Goal: Task Accomplishment & Management: Complete application form

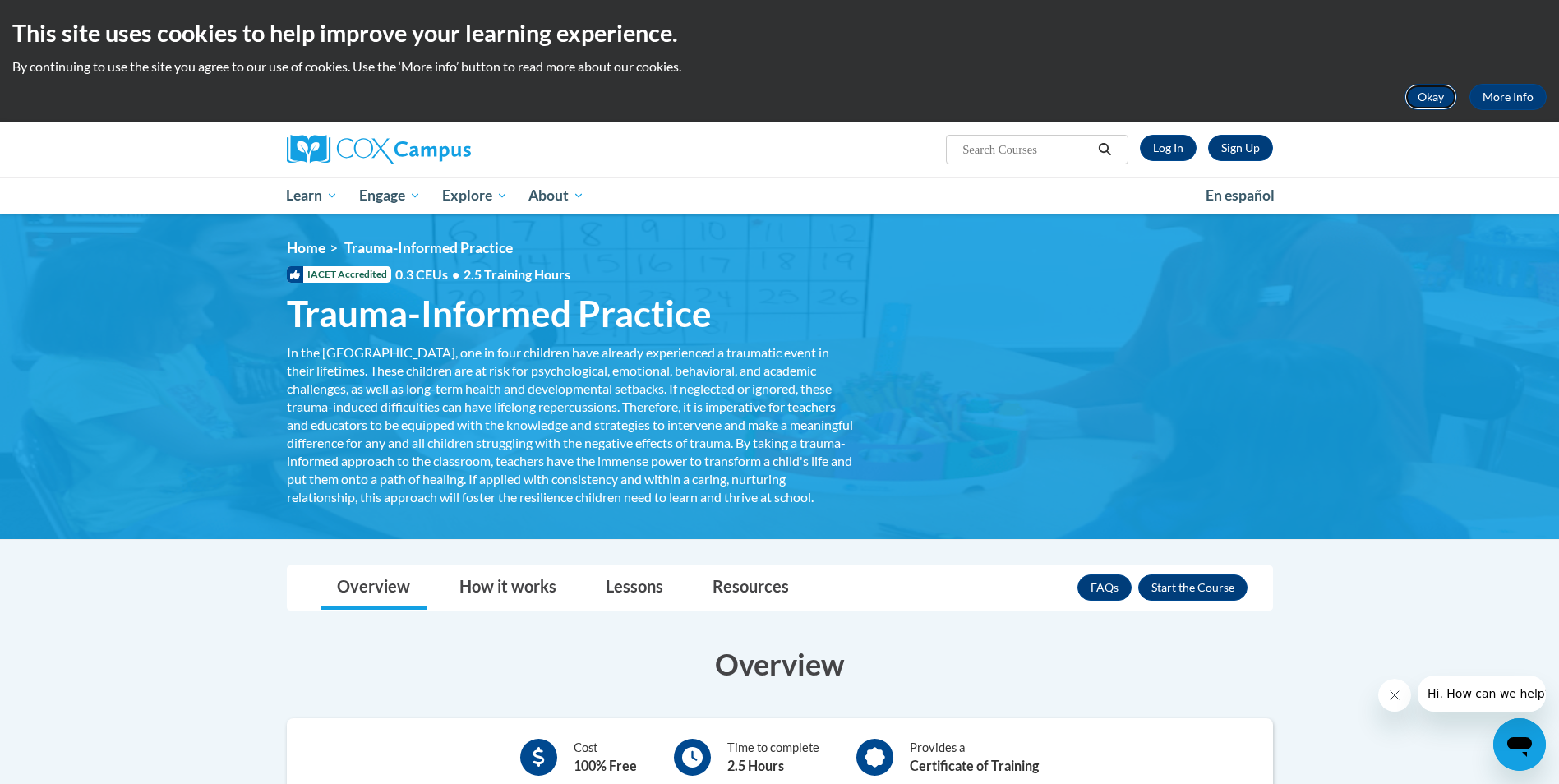
click at [1423, 90] on button "Okay" at bounding box center [1430, 97] width 53 height 26
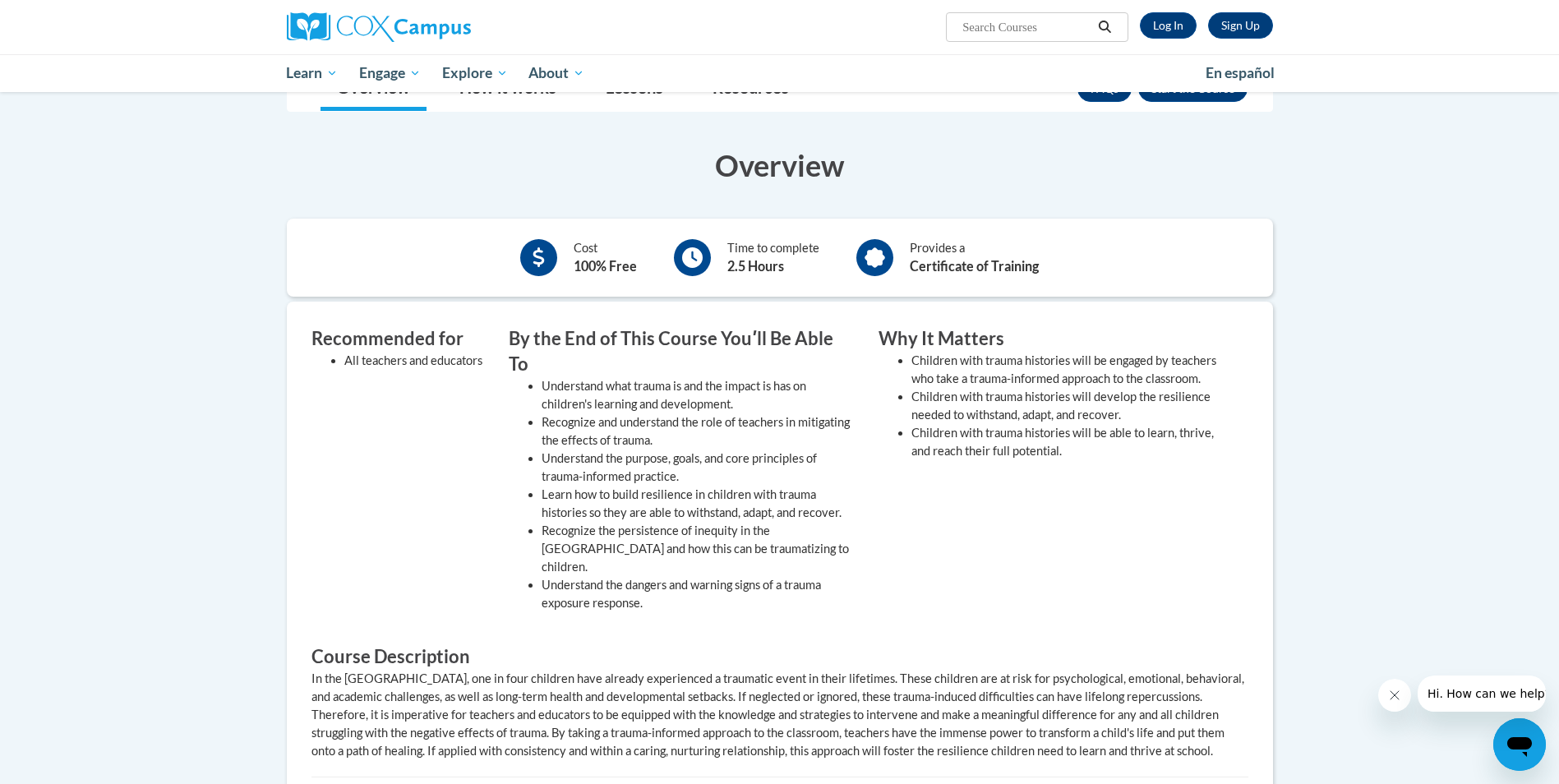
scroll to position [82, 0]
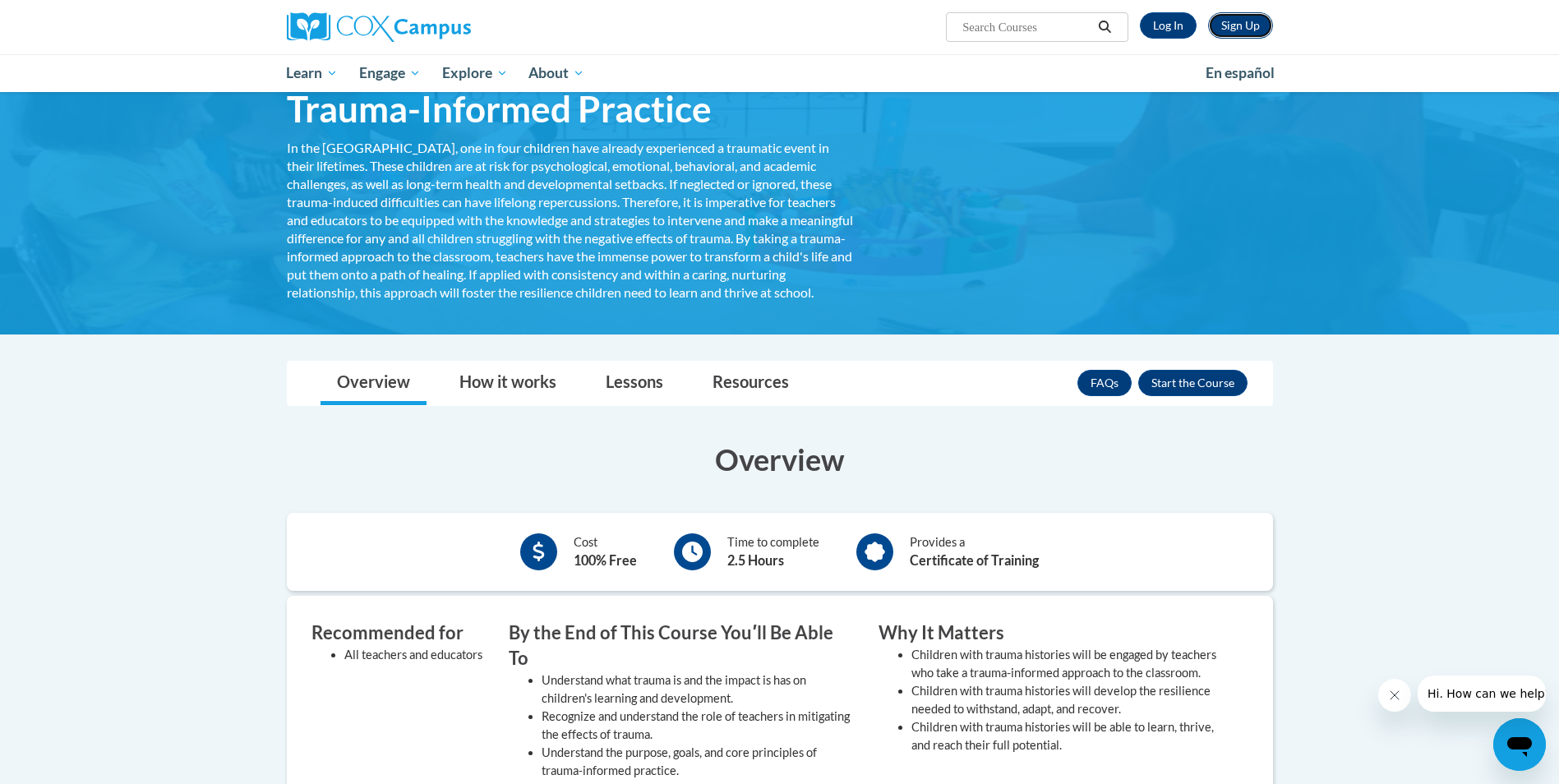
click at [1260, 24] on link "Sign Up" at bounding box center [1240, 26] width 65 height 26
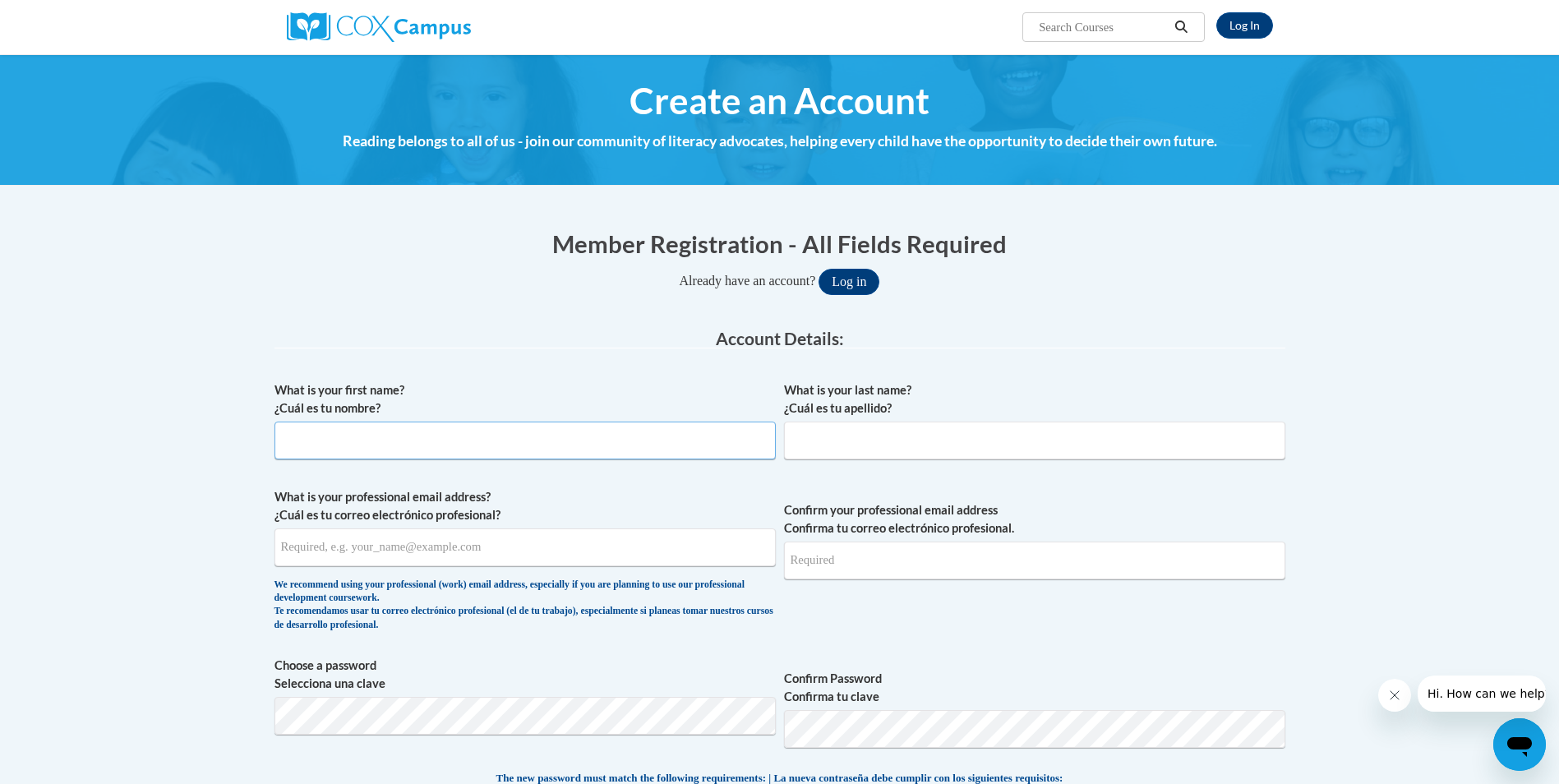
click at [497, 437] on input "What is your first name? ¿Cuál es tu nombre?" at bounding box center [525, 440] width 501 height 37
type input "[PERSON_NAME]"
click at [842, 431] on input "What is your last name? ¿Cuál es tu apellido?" at bounding box center [1034, 440] width 501 height 37
click at [842, 429] on input "What is your last name? ¿Cuál es tu apellido?" at bounding box center [1034, 440] width 501 height 37
type input "[PERSON_NAME]"
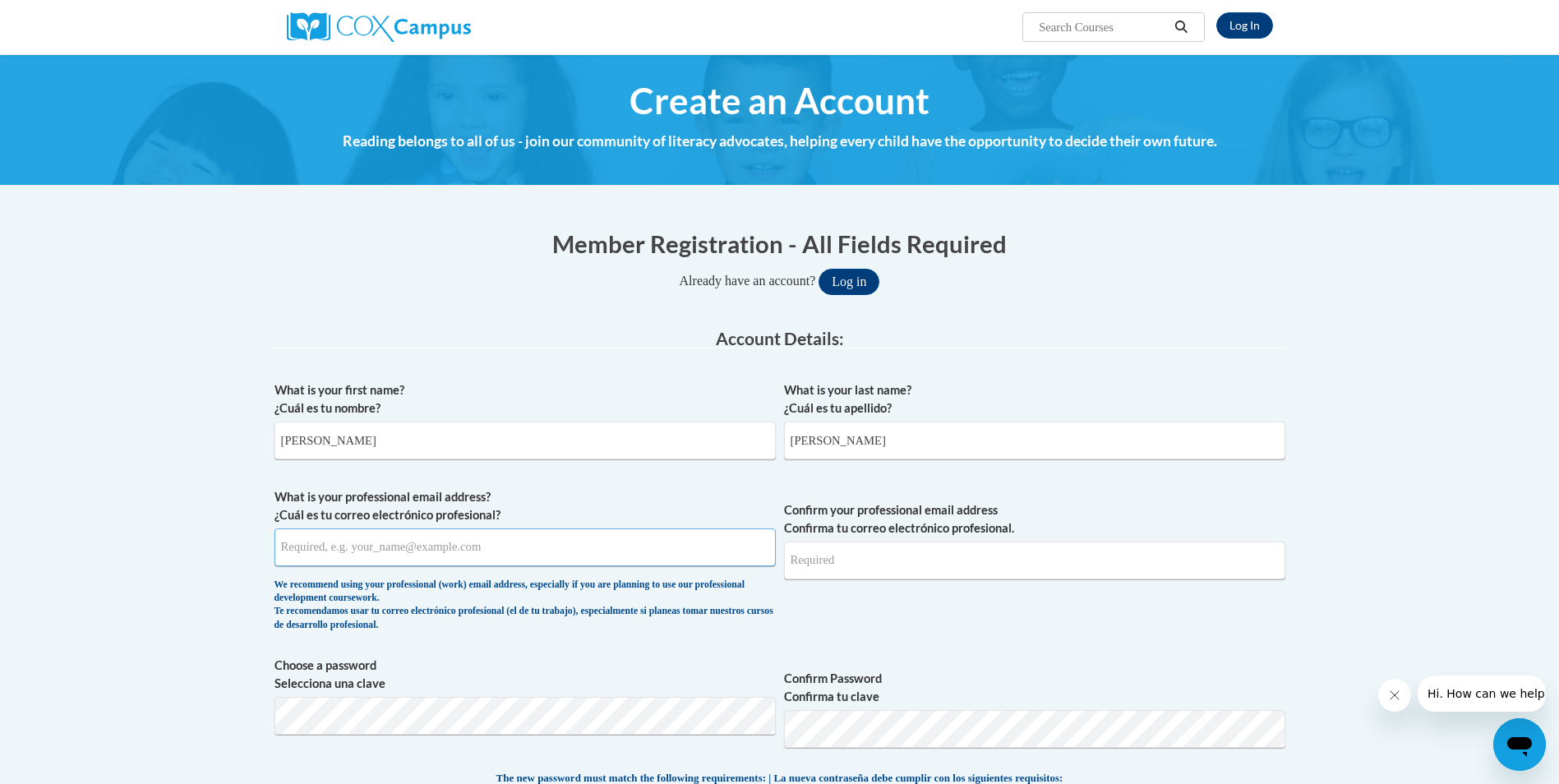
click at [330, 549] on input "What is your professional email address? ¿Cuál es tu correo electrónico profesi…" at bounding box center [525, 547] width 501 height 37
type input "[EMAIL_ADDRESS][DOMAIN_NAME]"
click at [857, 556] on input "Confirm your professional email address Confirma tu correo electrónico profesio…" at bounding box center [1034, 559] width 501 height 37
drag, startPoint x: 390, startPoint y: 548, endPoint x: 223, endPoint y: 539, distance: 167.2
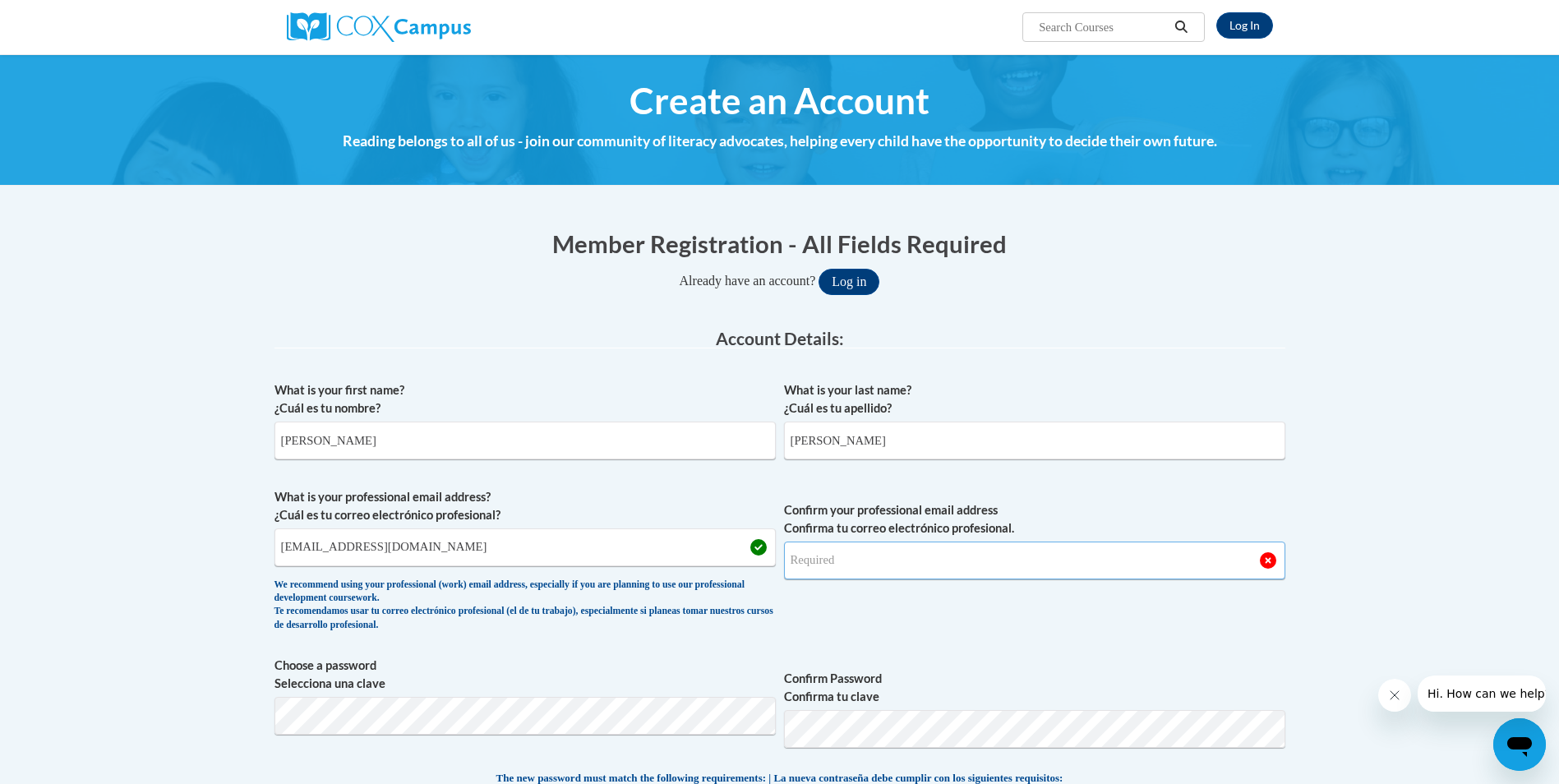
click at [841, 565] on input "Confirm your professional email address Confirma tu correo electrónico profesio…" at bounding box center [1034, 559] width 501 height 37
click at [819, 565] on input "Confirm your professional email address Confirma tu correo electrónico profesio…" at bounding box center [1034, 559] width 501 height 37
drag, startPoint x: 495, startPoint y: 547, endPoint x: 202, endPoint y: 531, distance: 293.4
click at [848, 564] on input "Confirm your professional email address Confirma tu correo electrónico profesio…" at bounding box center [1034, 559] width 501 height 37
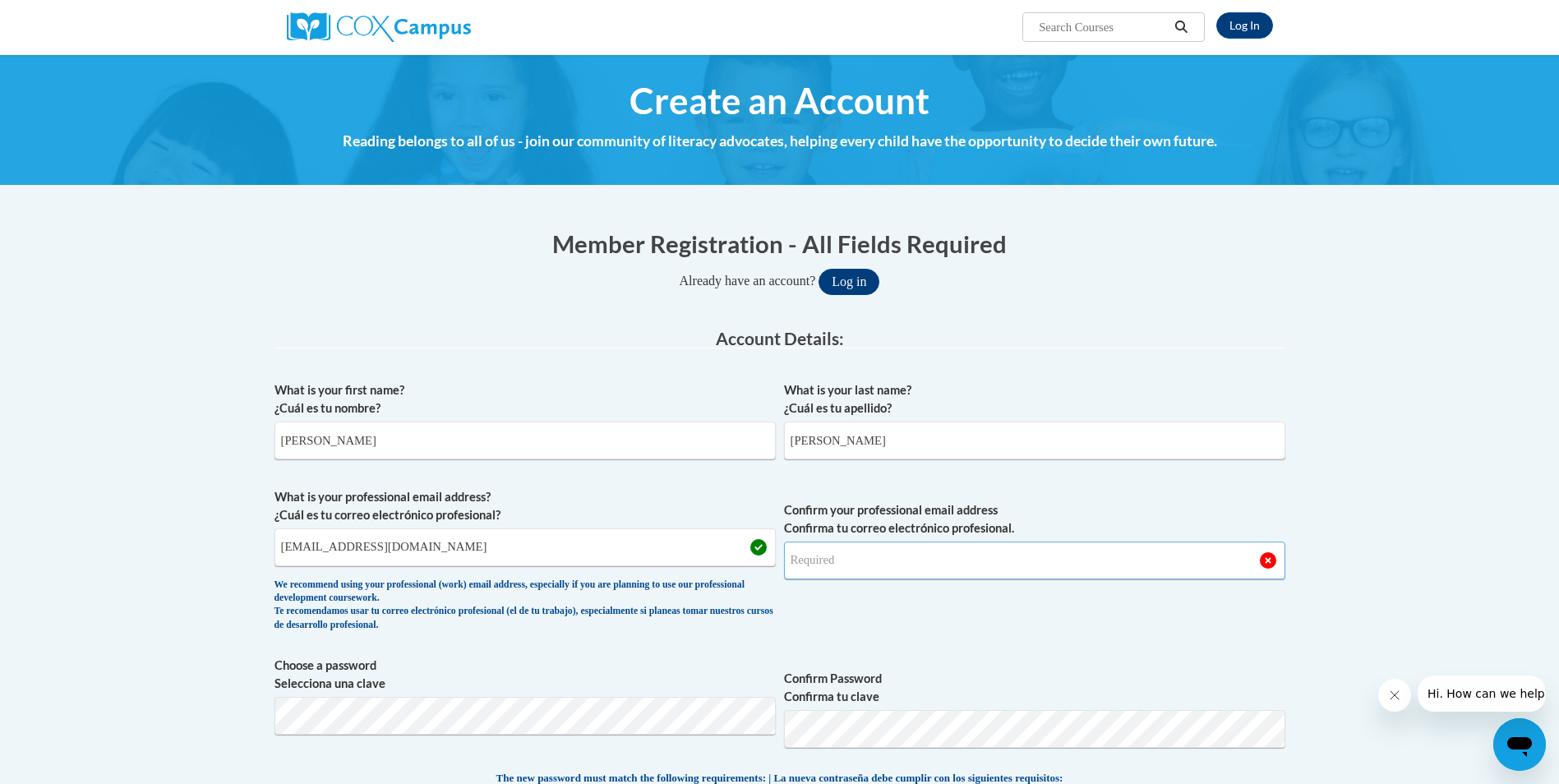
click at [842, 556] on input "Confirm your professional email address Confirma tu correo electrónico profesio…" at bounding box center [1034, 559] width 501 height 37
type input "[EMAIL_ADDRESS][DOMAIN_NAME]"
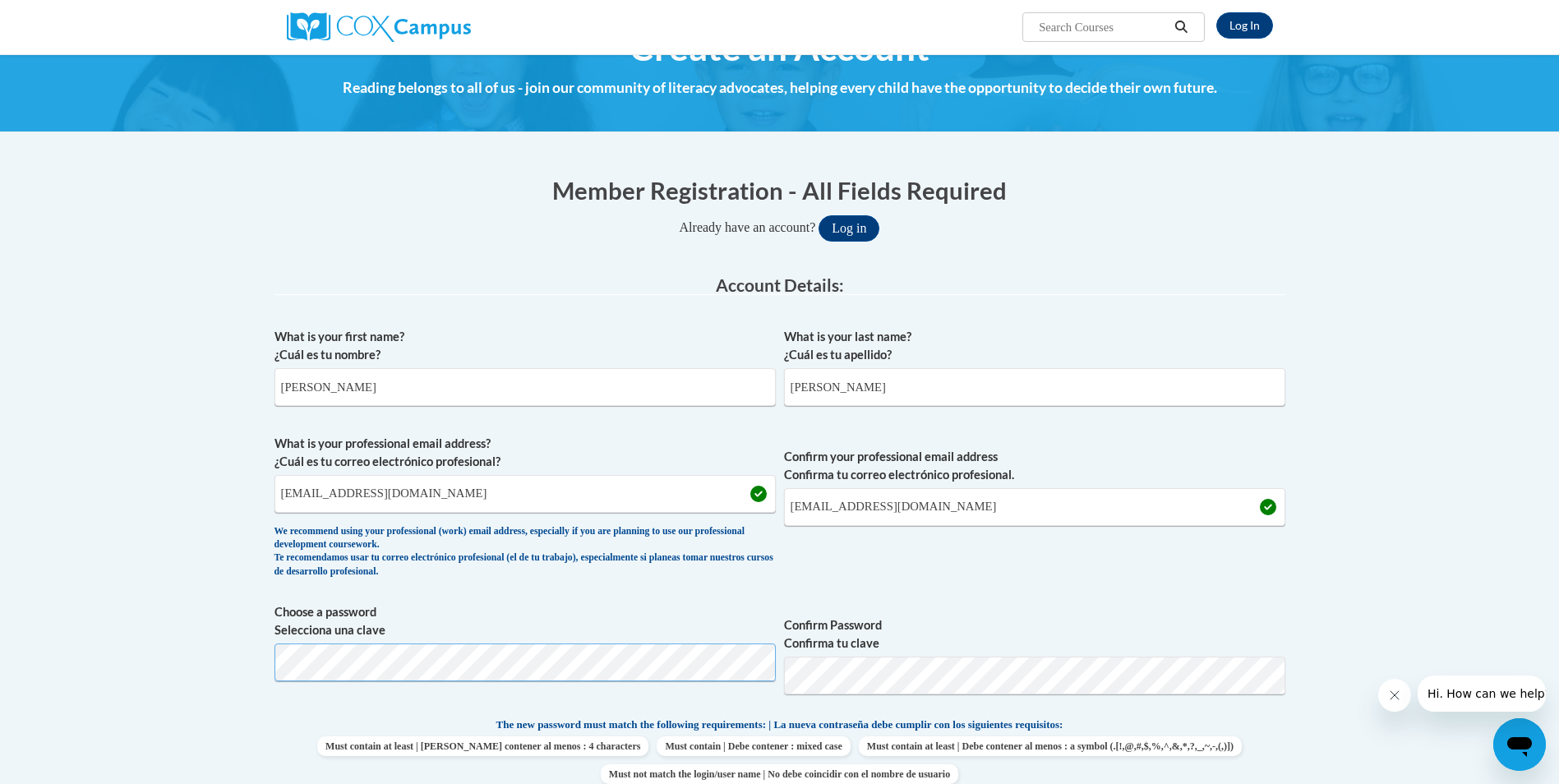
scroll to position [82, 0]
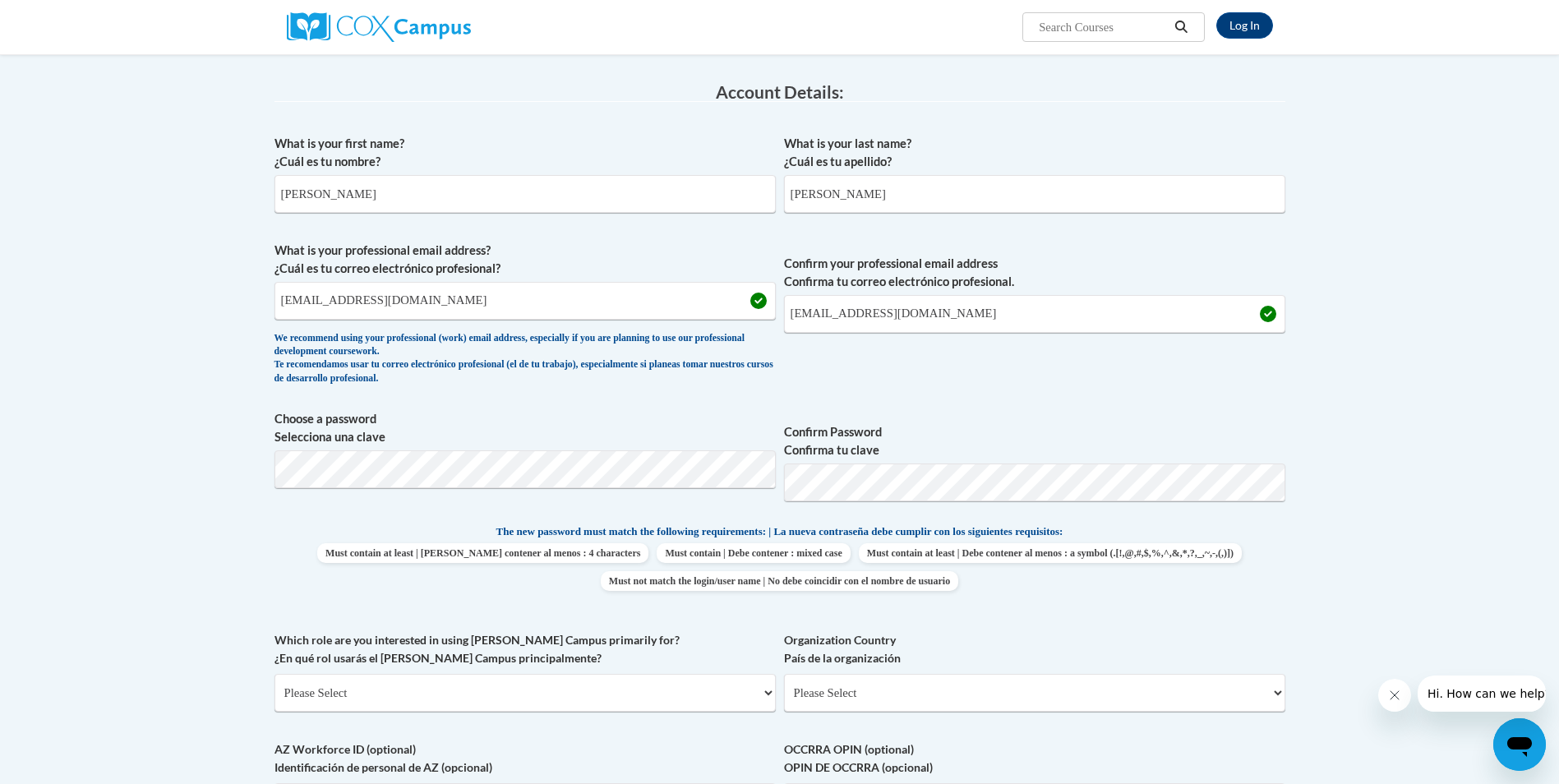
scroll to position [575, 0]
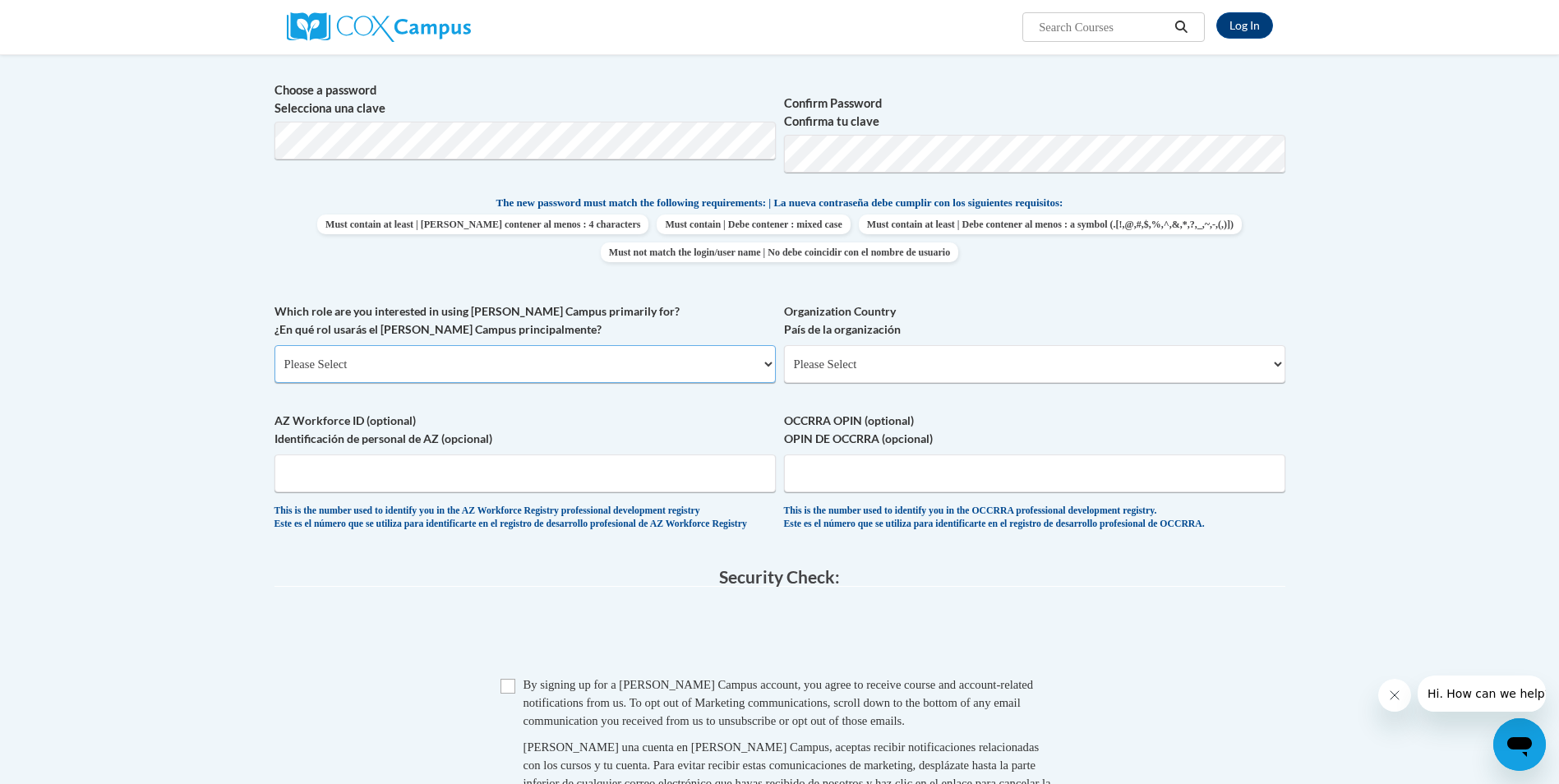
click at [384, 366] on select "Please Select College/University | Colegio/Universidad Community/Nonprofit Part…" at bounding box center [525, 363] width 501 height 37
select select "fbf2d438-af2f-41f8-98f1-81c410e29de3"
click at [275, 345] on select "Please Select College/University | Colegio/Universidad Community/Nonprofit Part…" at bounding box center [525, 363] width 501 height 37
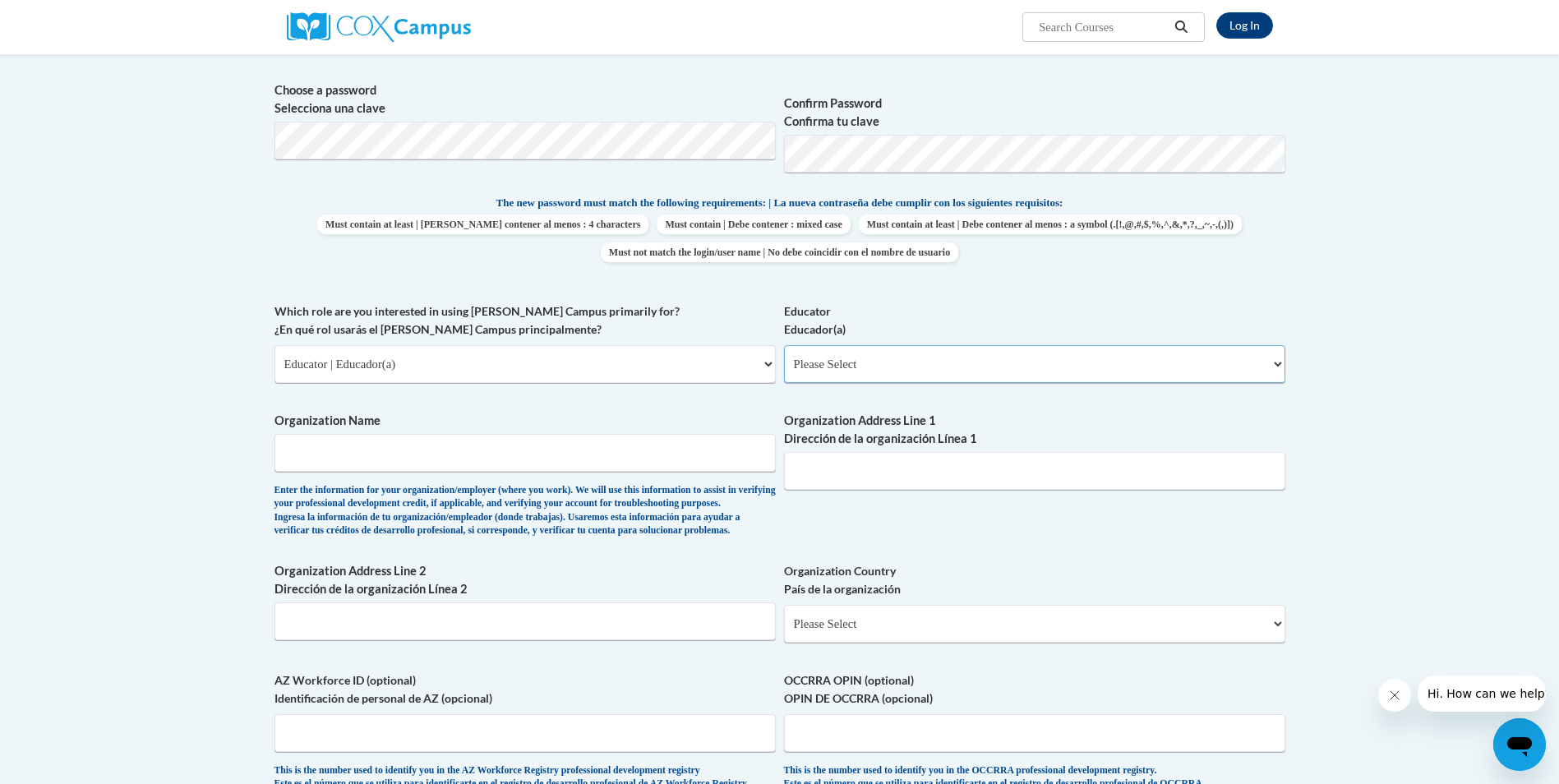
click at [874, 370] on select "Please Select Early Learning/Daycare Teacher/Family Home Care Provider | Maestr…" at bounding box center [1034, 363] width 501 height 37
select select "5e2af403-4f2c-4e49-a02f-103e55d7b75b"
click at [784, 345] on select "Please Select Early Learning/Daycare Teacher/Family Home Care Provider | Maestr…" at bounding box center [1034, 363] width 501 height 37
click at [419, 456] on input "Organization Name" at bounding box center [525, 452] width 501 height 37
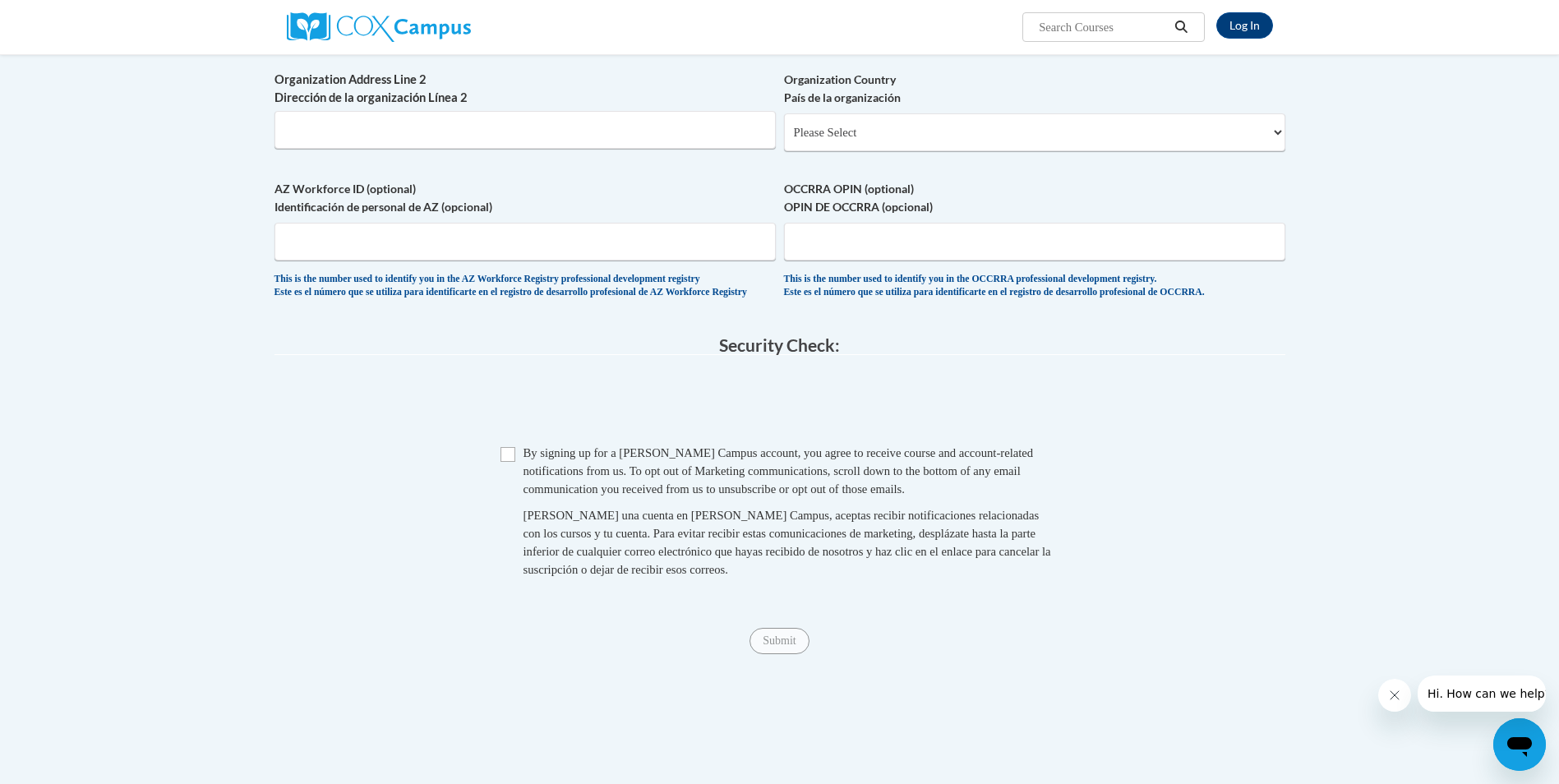
scroll to position [1068, 0]
type input "I AM STEM"
click at [907, 150] on select "Please Select [GEOGRAPHIC_DATA] | [GEOGRAPHIC_DATA] Outside of [GEOGRAPHIC_DATA…" at bounding box center [1034, 130] width 501 height 37
select select "ad49bcad-a171-4b2e-b99c-48b446064914"
click at [784, 139] on select "Please Select [GEOGRAPHIC_DATA] | [GEOGRAPHIC_DATA] Outside of [GEOGRAPHIC_DATA…" at bounding box center [1034, 130] width 501 height 37
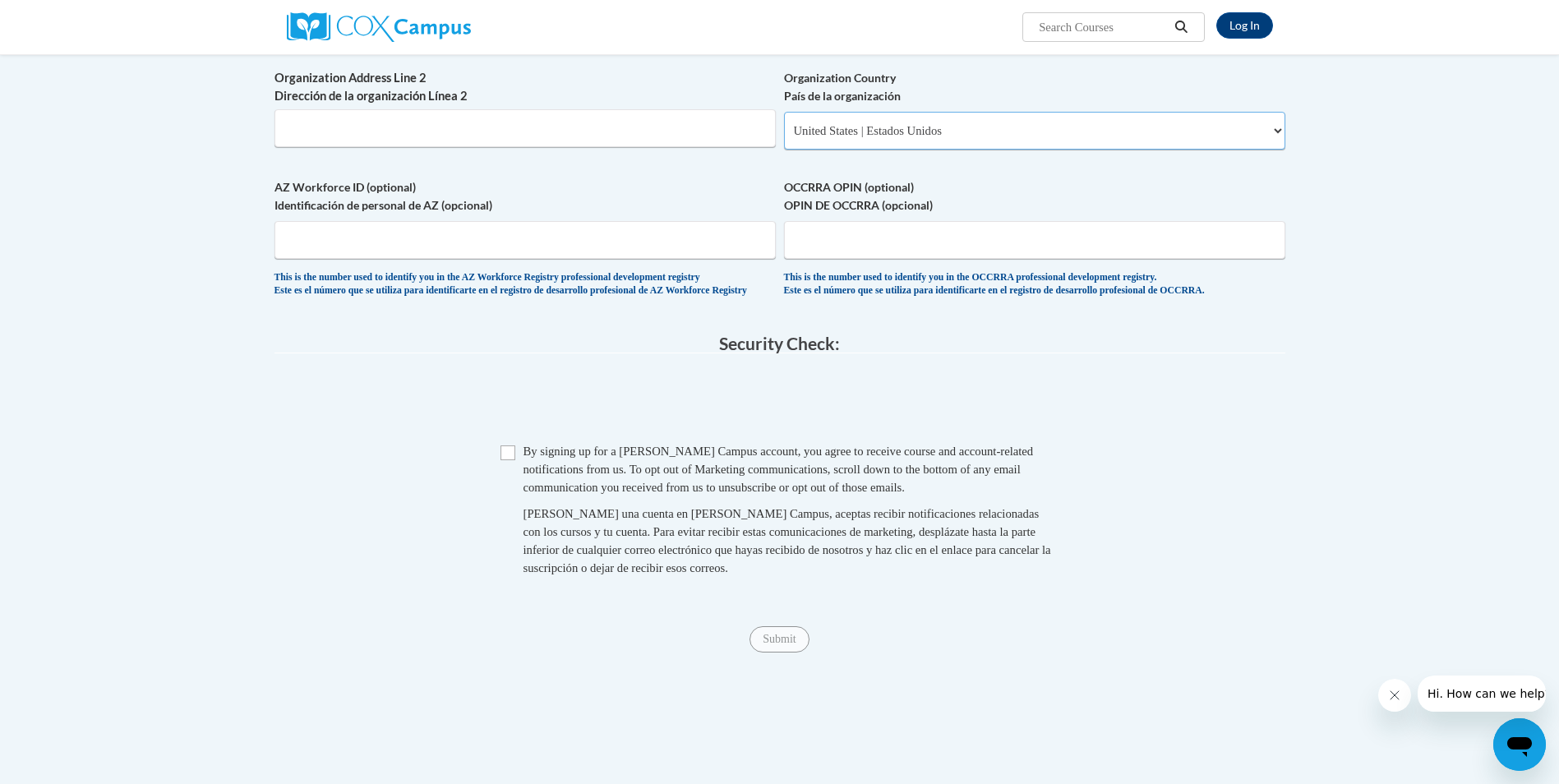
select select
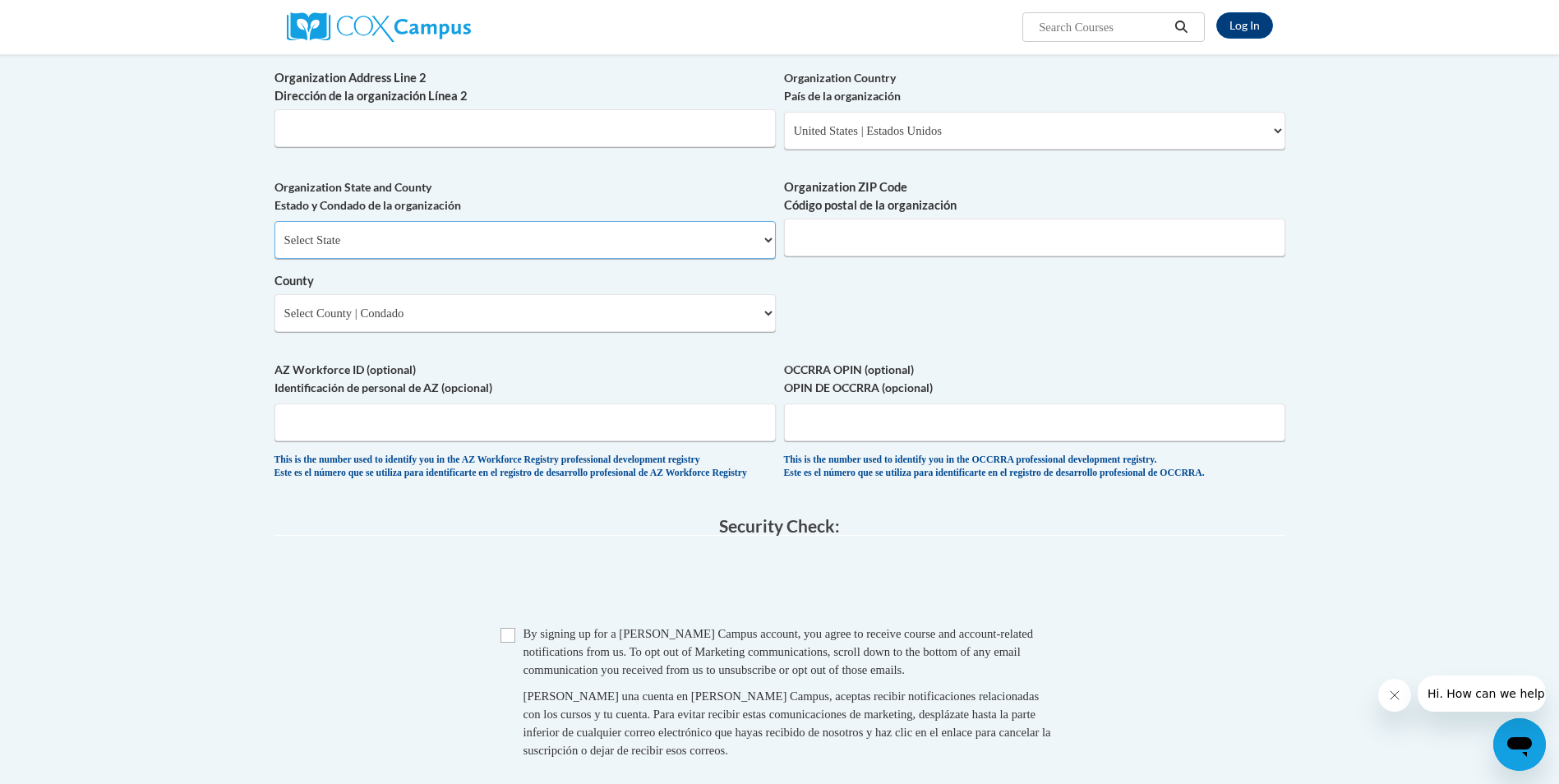
click at [410, 259] on select "Select State [US_STATE] [US_STATE] [US_STATE] [US_STATE] [US_STATE] [US_STATE] …" at bounding box center [525, 239] width 501 height 37
select select "[US_STATE]"
click at [275, 247] on select "Select State [US_STATE] [US_STATE] [US_STATE] [US_STATE] [US_STATE] [US_STATE] …" at bounding box center [525, 239] width 501 height 37
click at [455, 332] on select "County" at bounding box center [525, 312] width 501 height 37
click at [424, 332] on select "Select County [GEOGRAPHIC_DATA] [PERSON_NAME][GEOGRAPHIC_DATA] [GEOGRAPHIC_DATA…" at bounding box center [525, 312] width 501 height 37
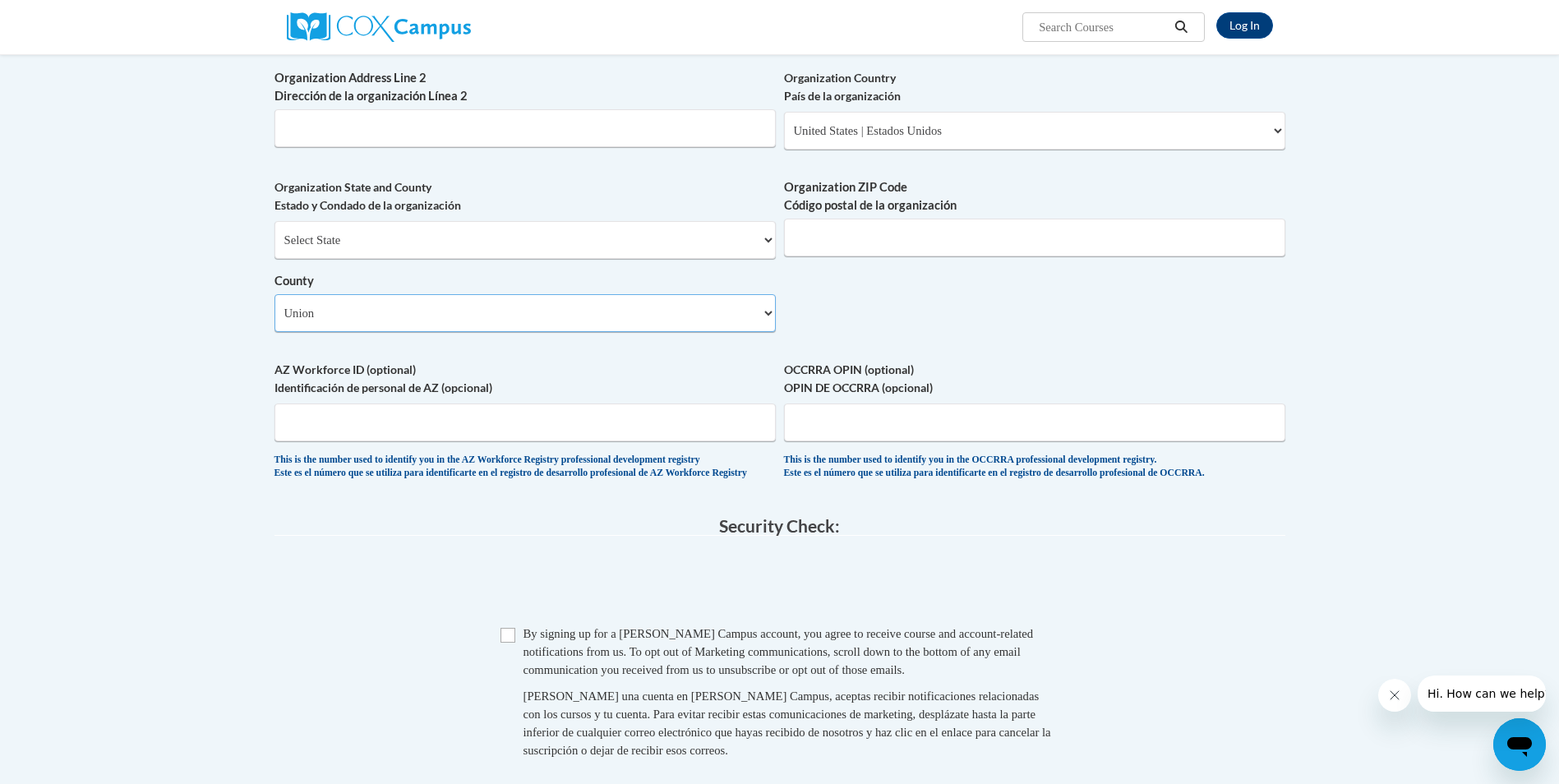
drag, startPoint x: 519, startPoint y: 348, endPoint x: 621, endPoint y: 333, distance: 103.1
click at [527, 332] on select "Select County [GEOGRAPHIC_DATA] [PERSON_NAME][GEOGRAPHIC_DATA] [GEOGRAPHIC_DATA…" at bounding box center [525, 312] width 501 height 37
select select "Alachua"
click at [275, 320] on select "Select County [GEOGRAPHIC_DATA] [PERSON_NAME][GEOGRAPHIC_DATA] [GEOGRAPHIC_DATA…" at bounding box center [525, 312] width 501 height 37
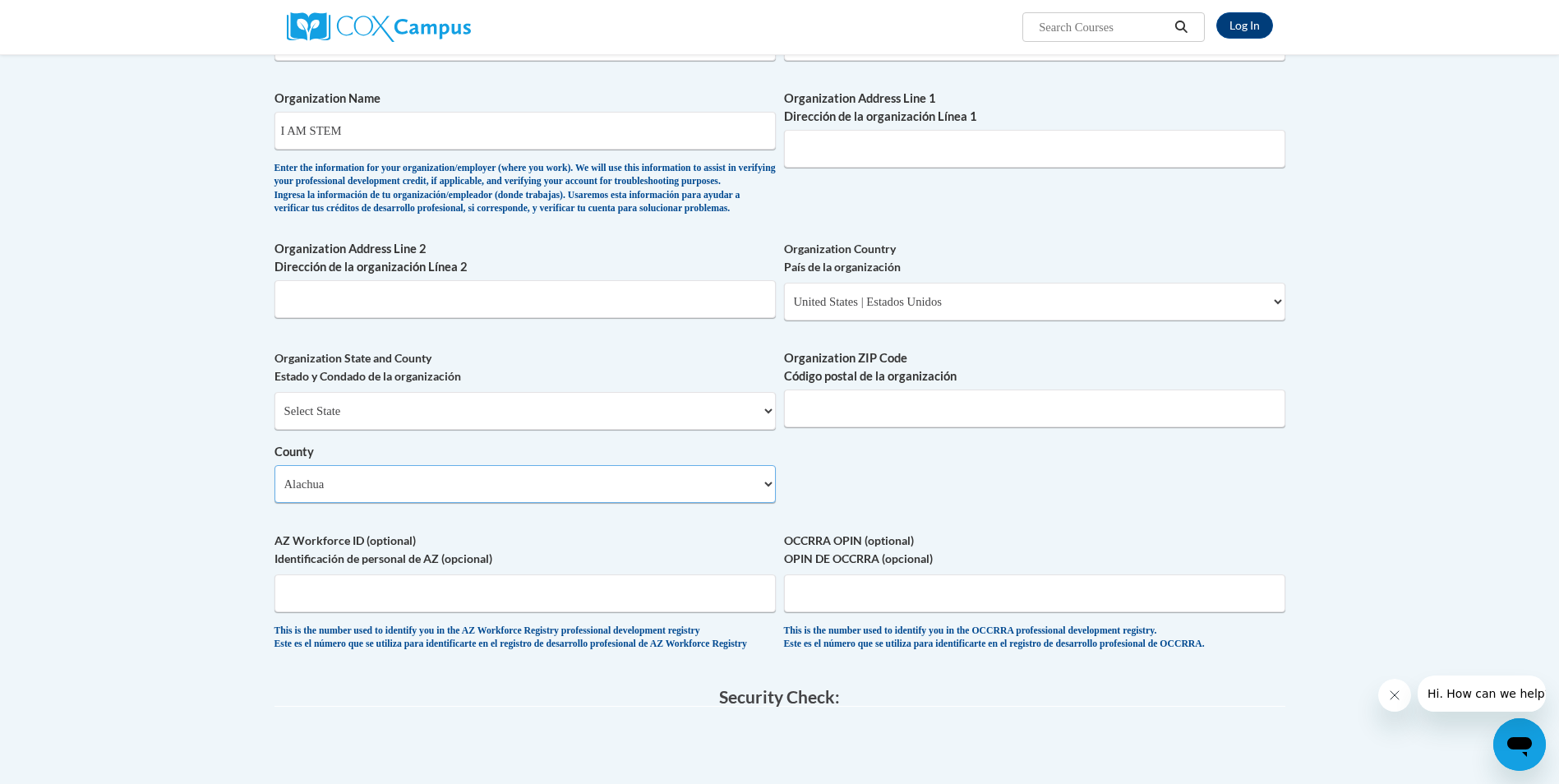
scroll to position [904, 0]
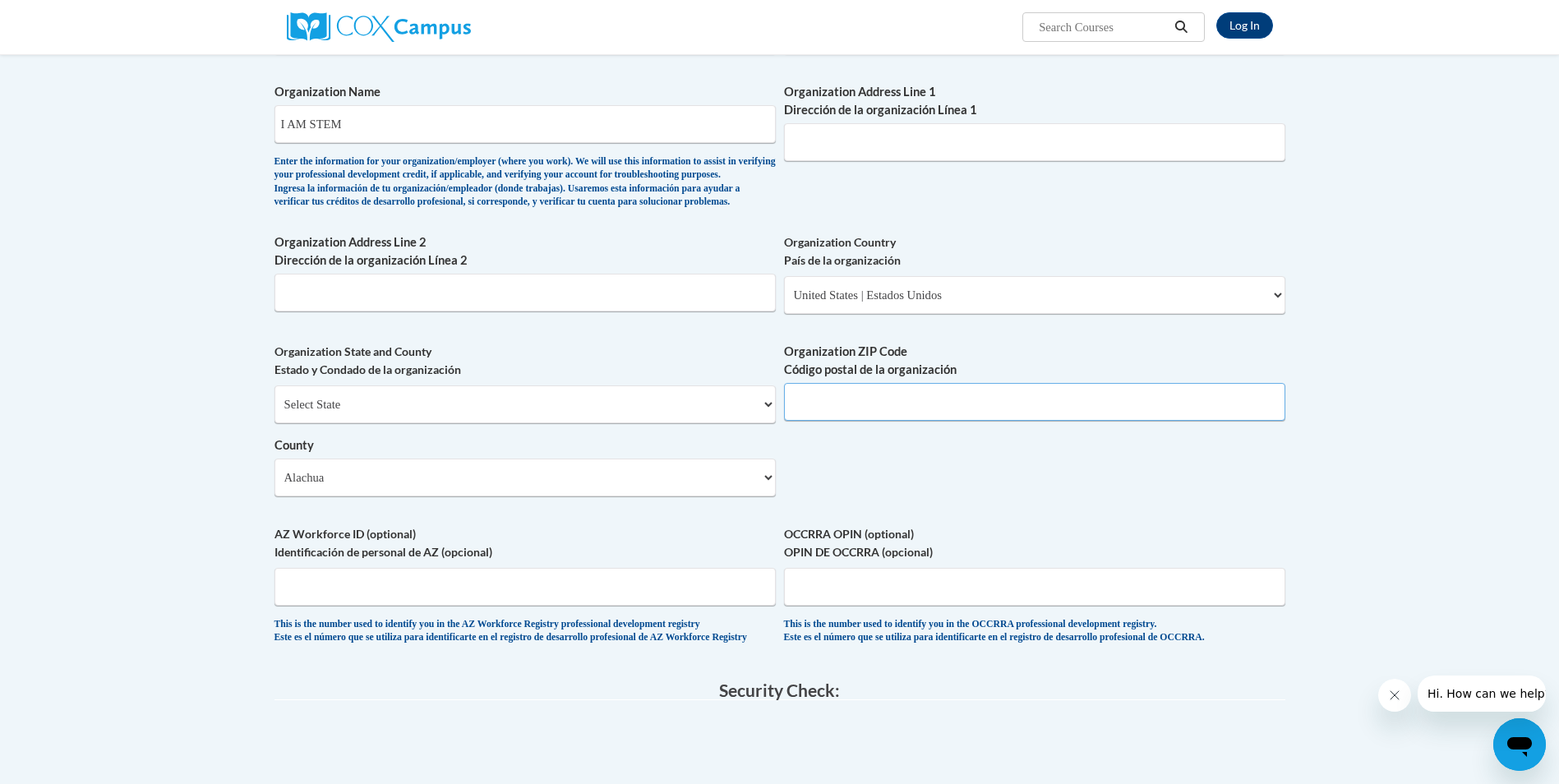
click at [895, 410] on input "Organization ZIP Code Código postal de la organización" at bounding box center [1034, 401] width 501 height 37
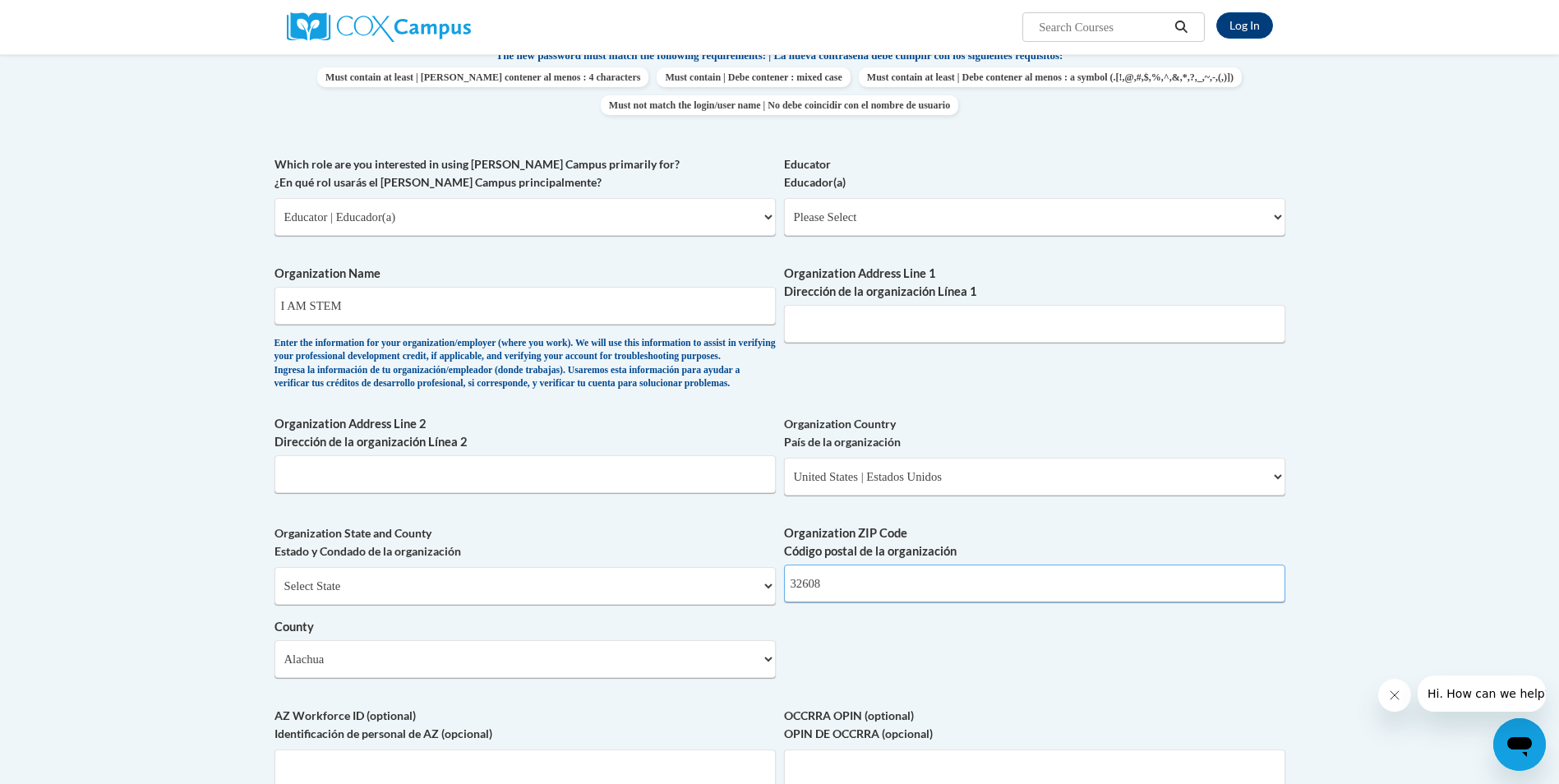
scroll to position [575, 0]
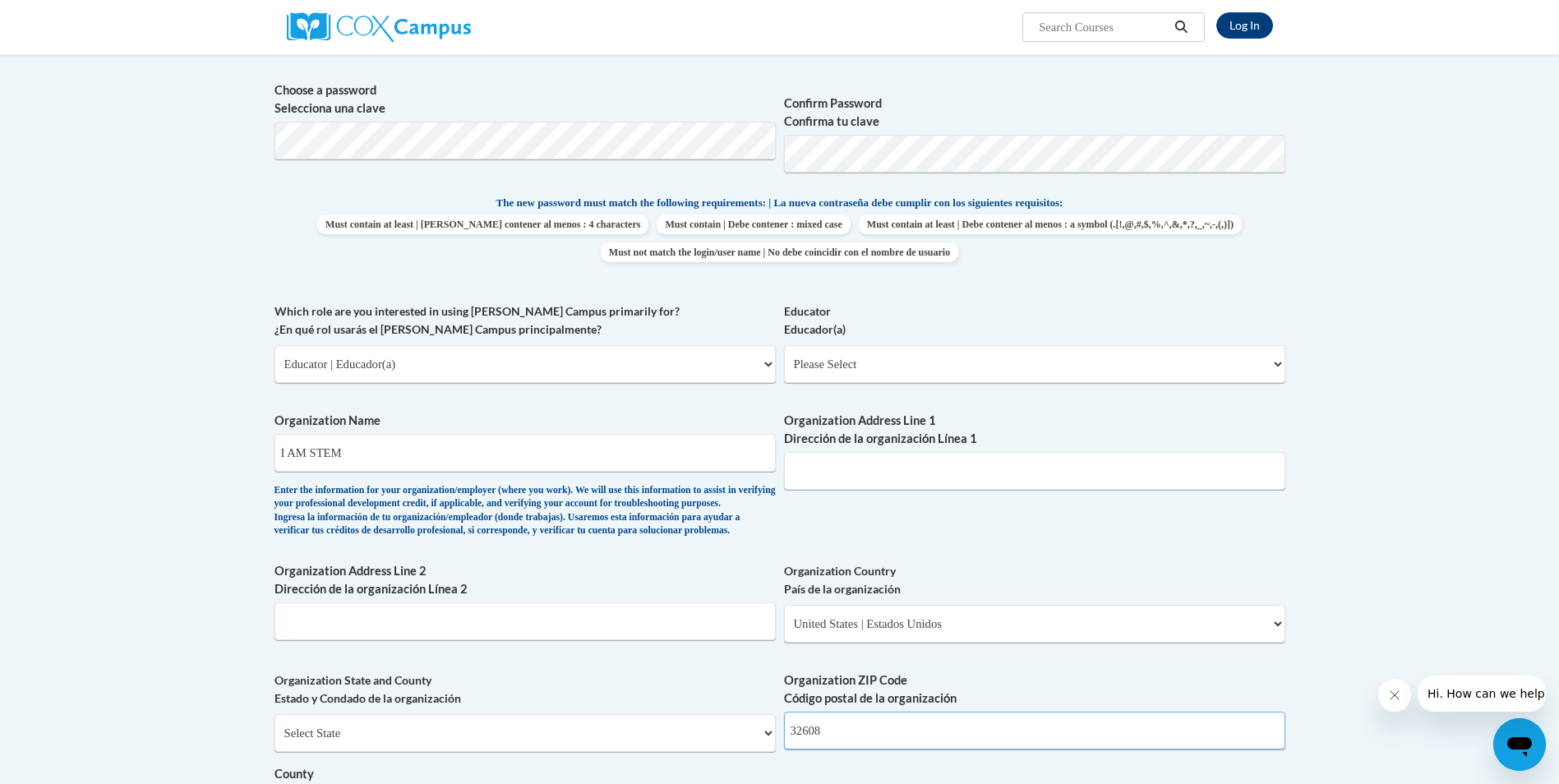
type input "32608"
click at [1061, 372] on select "Please Select Early Learning/Daycare Teacher/Family Home Care Provider | Maestr…" at bounding box center [1034, 363] width 501 height 37
select select "5e2af403-4f2c-4e49-a02f-103e55d7b75b"
click at [784, 345] on select "Please Select Early Learning/Daycare Teacher/Family Home Care Provider | Maestr…" at bounding box center [1034, 363] width 501 height 37
select select "null"
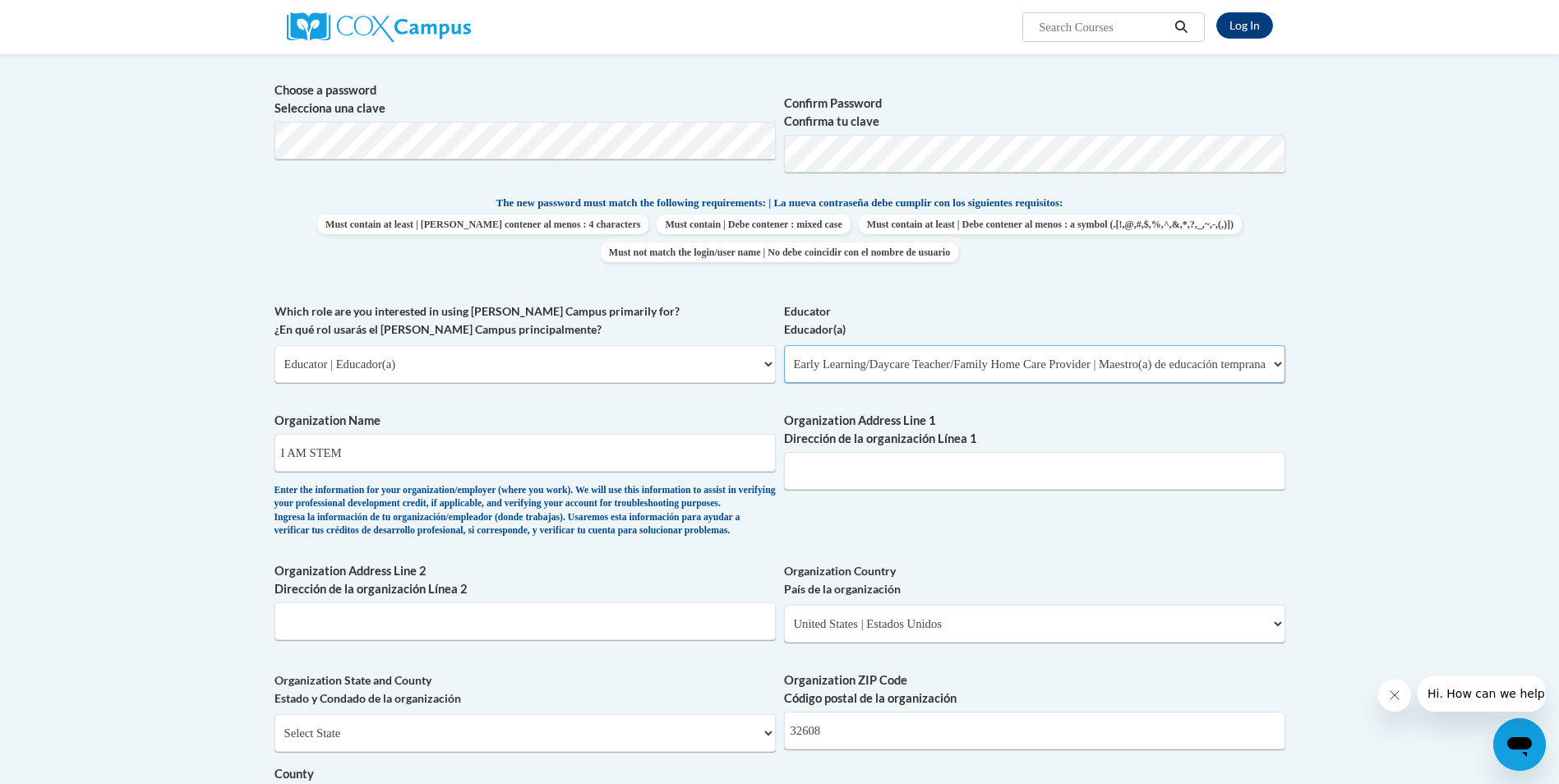
select select "null"
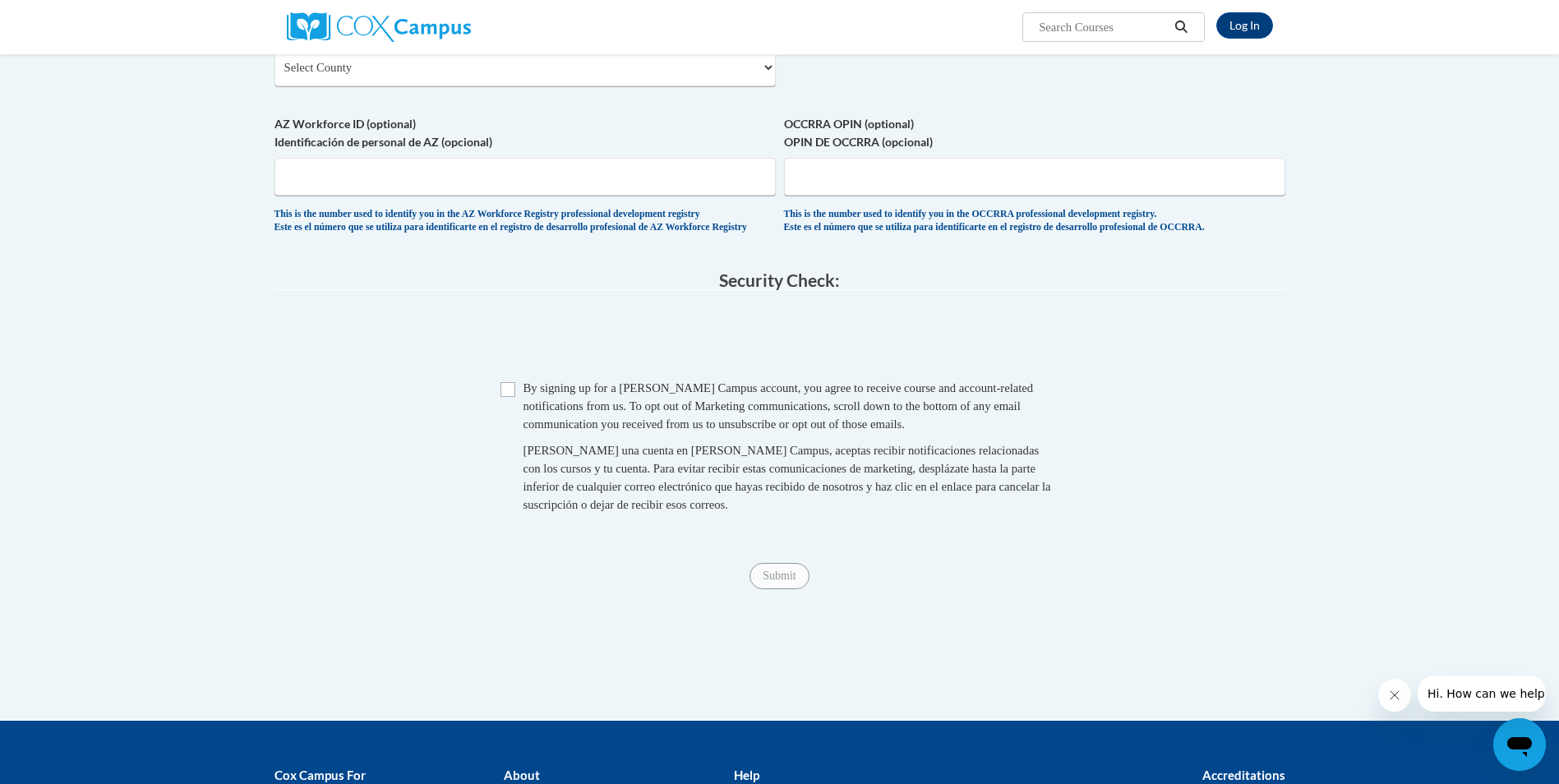
scroll to position [1314, 0]
click at [508, 396] on input "Checkbox" at bounding box center [507, 389] width 15 height 15
checkbox input "true"
click at [780, 589] on input "Submit" at bounding box center [779, 575] width 59 height 26
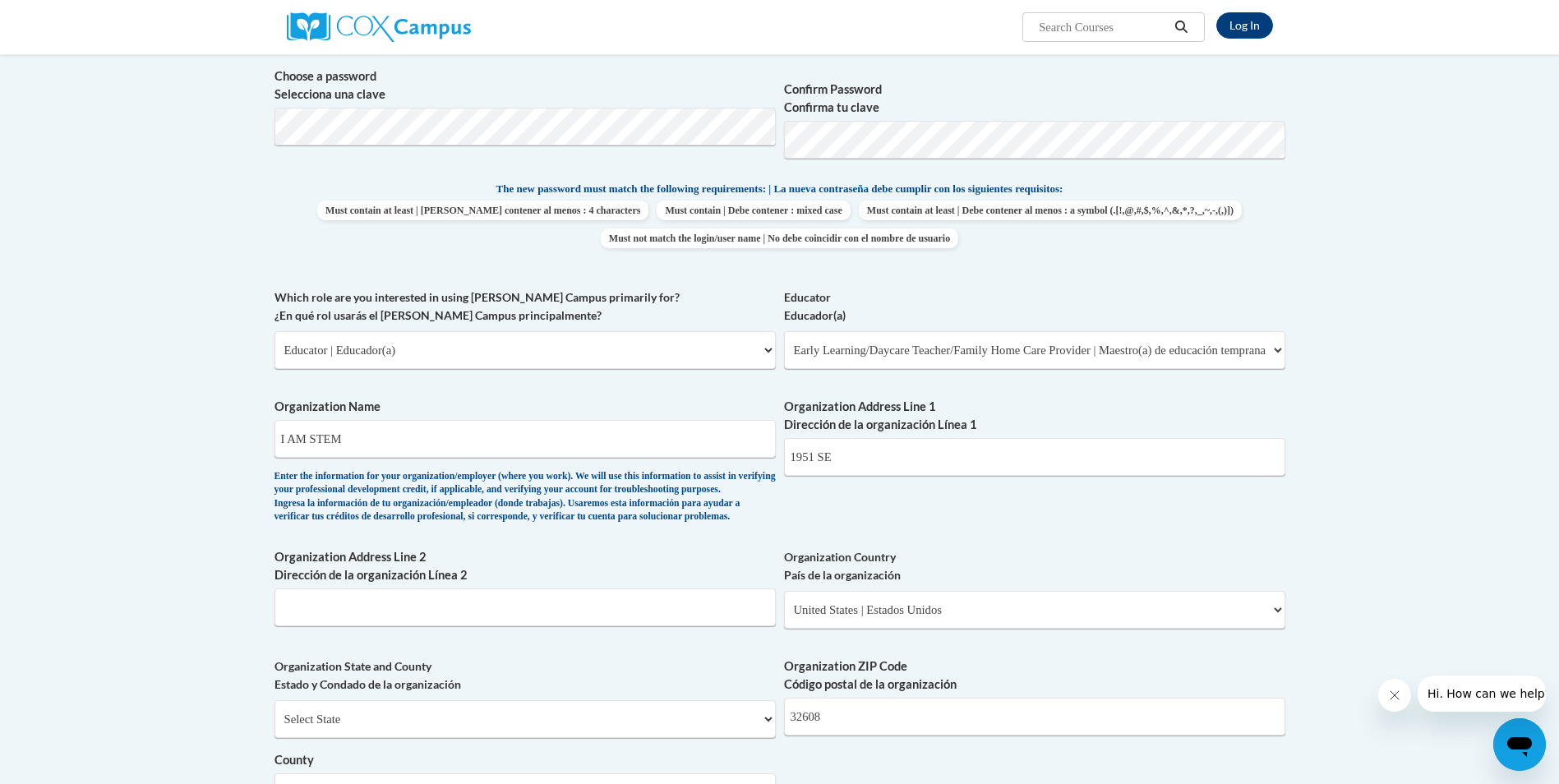
scroll to position [568, 0]
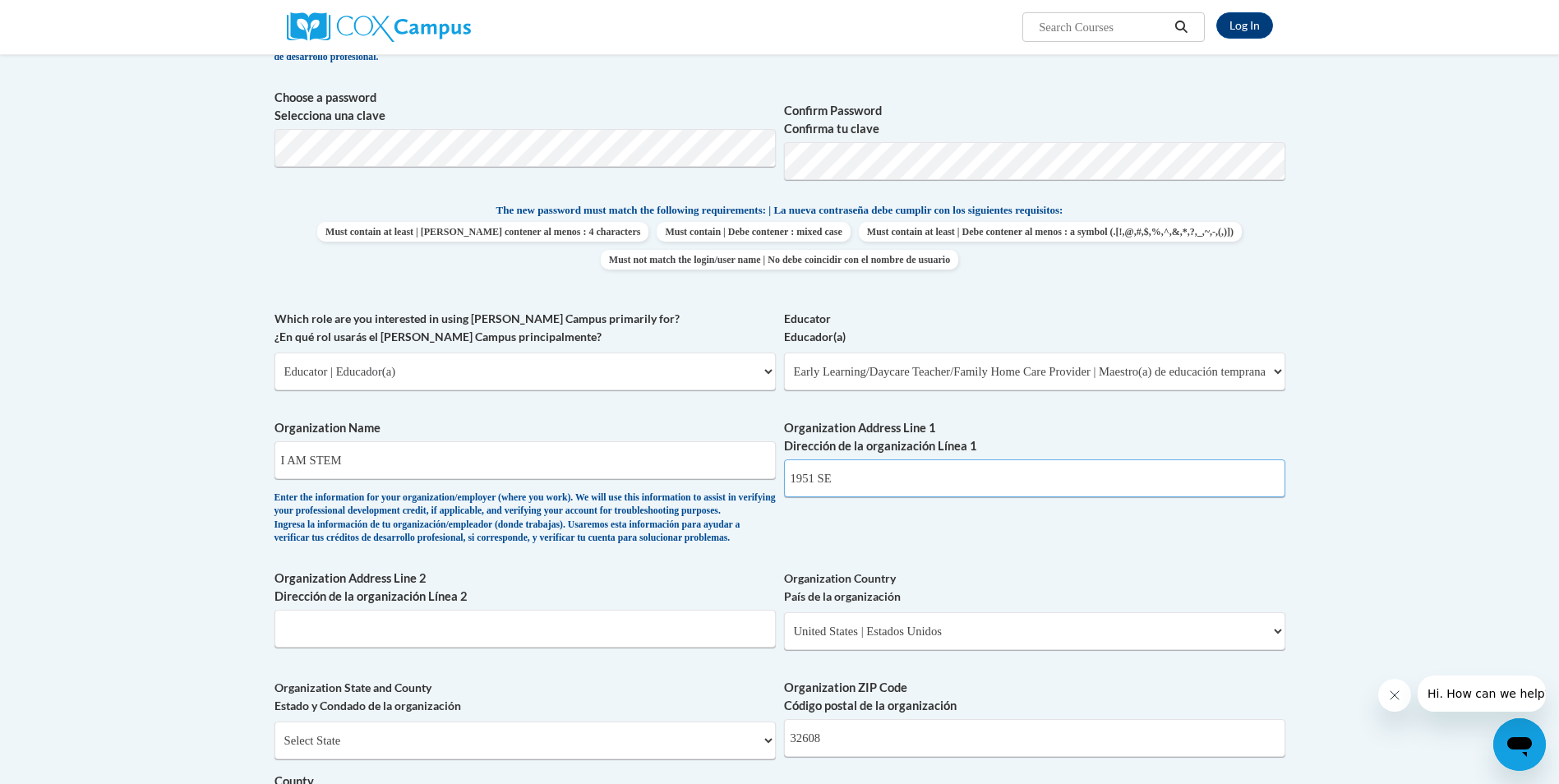
click at [862, 479] on input "1951 SE" at bounding box center [1034, 477] width 501 height 37
drag, startPoint x: 1043, startPoint y: 481, endPoint x: 863, endPoint y: 476, distance: 180.1
click at [863, 476] on input "1951 [GEOGRAPHIC_DATA] [GEOGRAPHIC_DATA]" at bounding box center [1034, 477] width 501 height 37
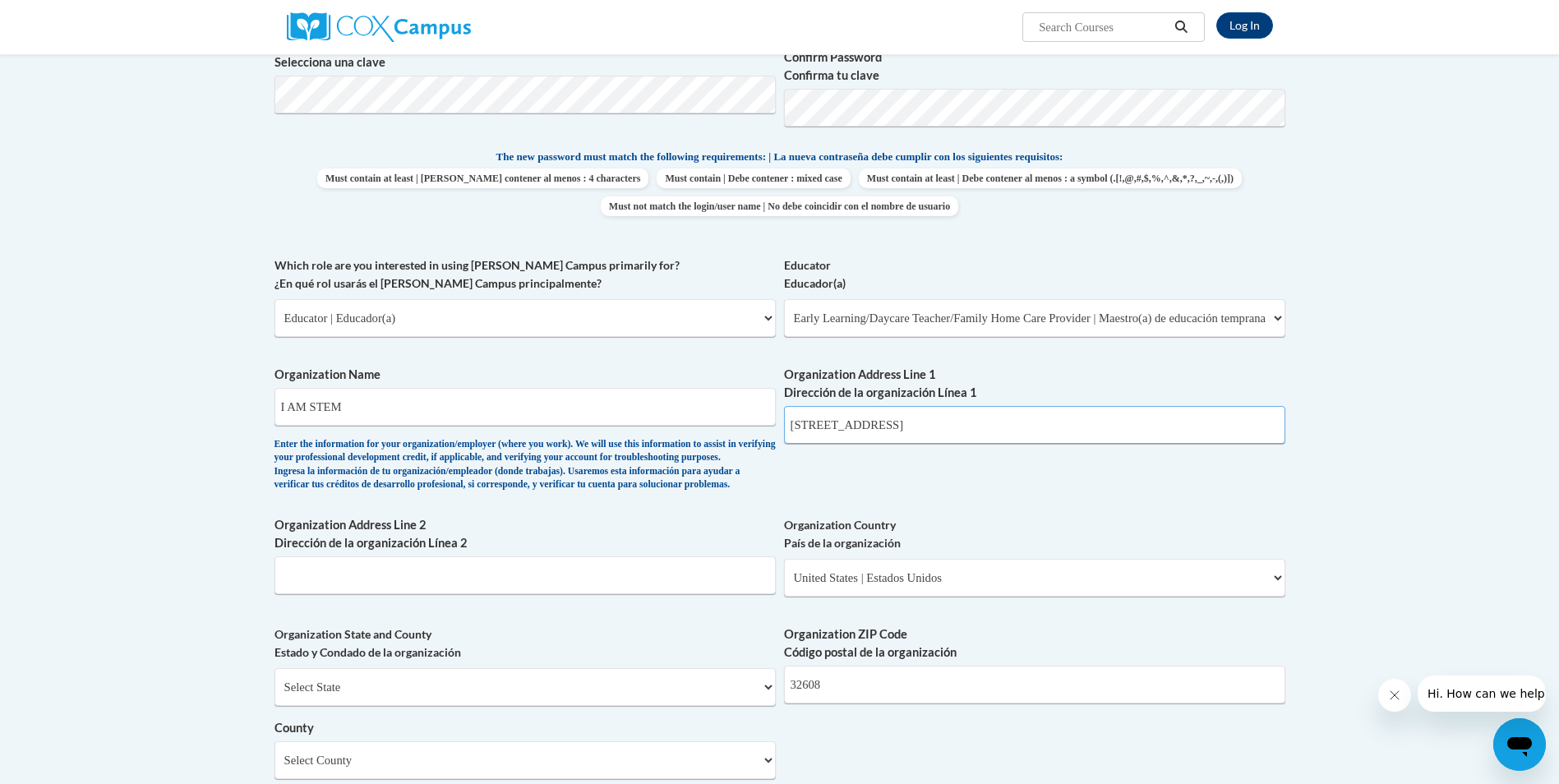
scroll to position [650, 0]
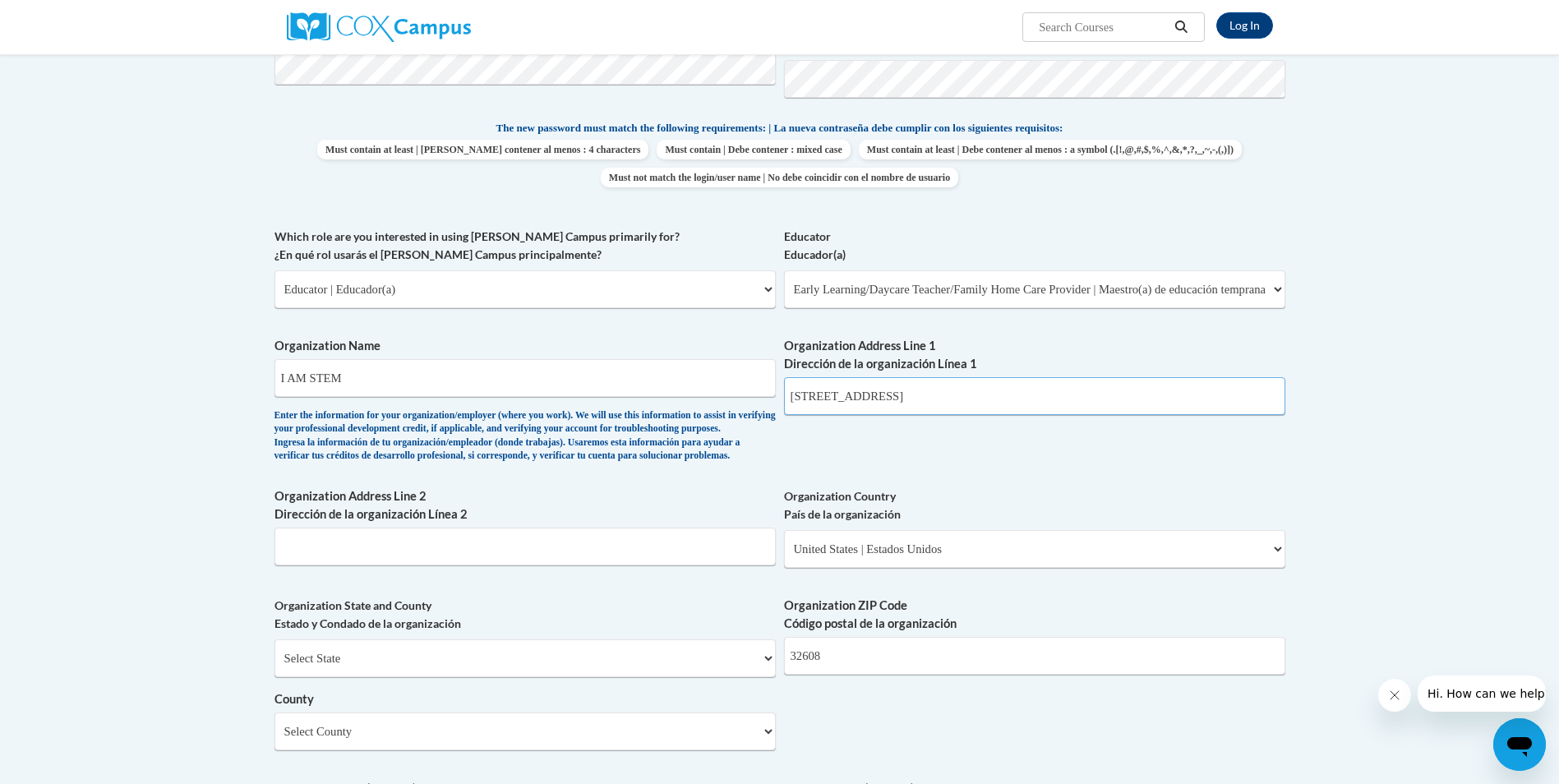
click at [868, 394] on input "[STREET_ADDRESS]" at bounding box center [1034, 395] width 501 height 37
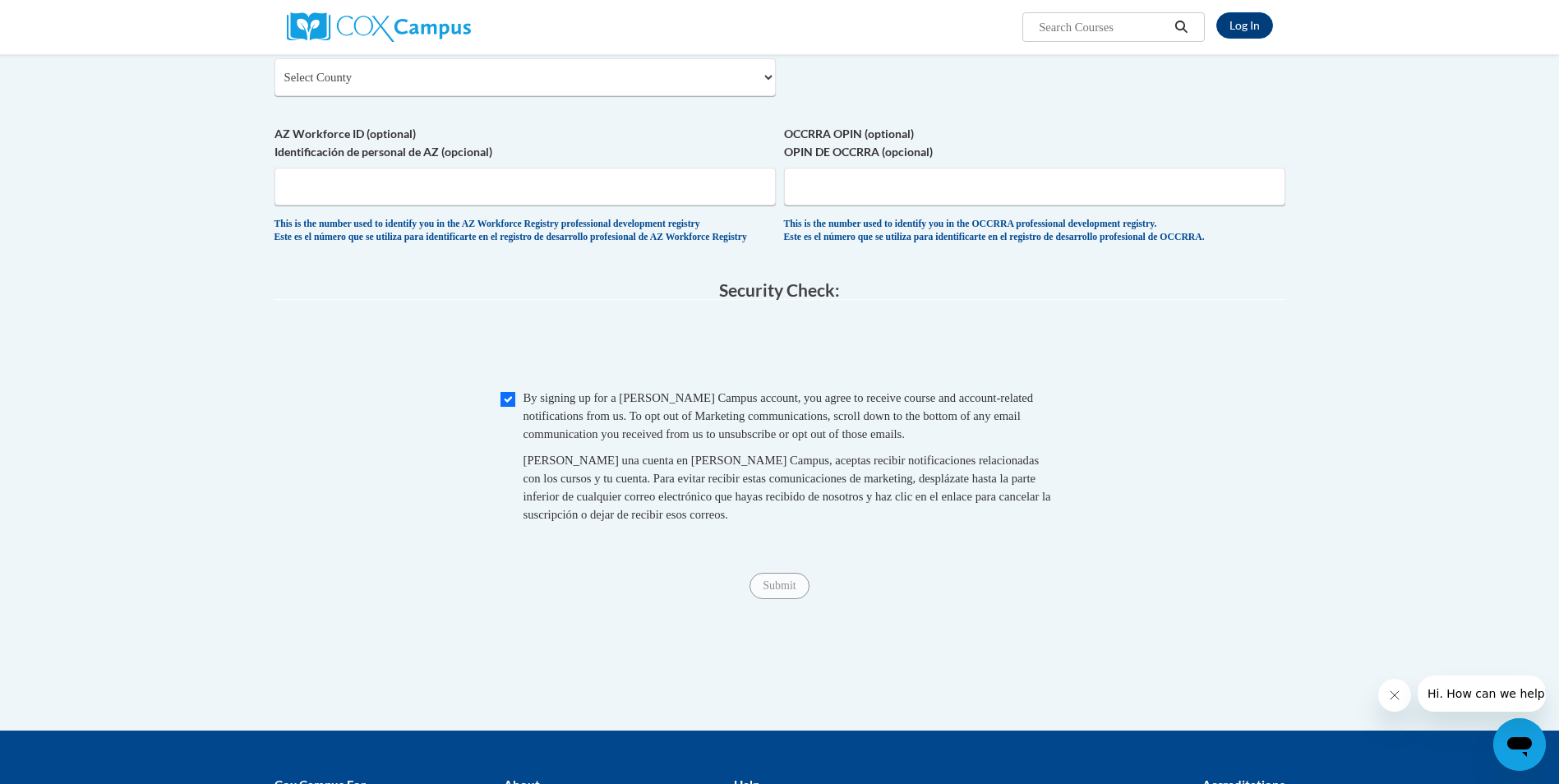
scroll to position [1307, 0]
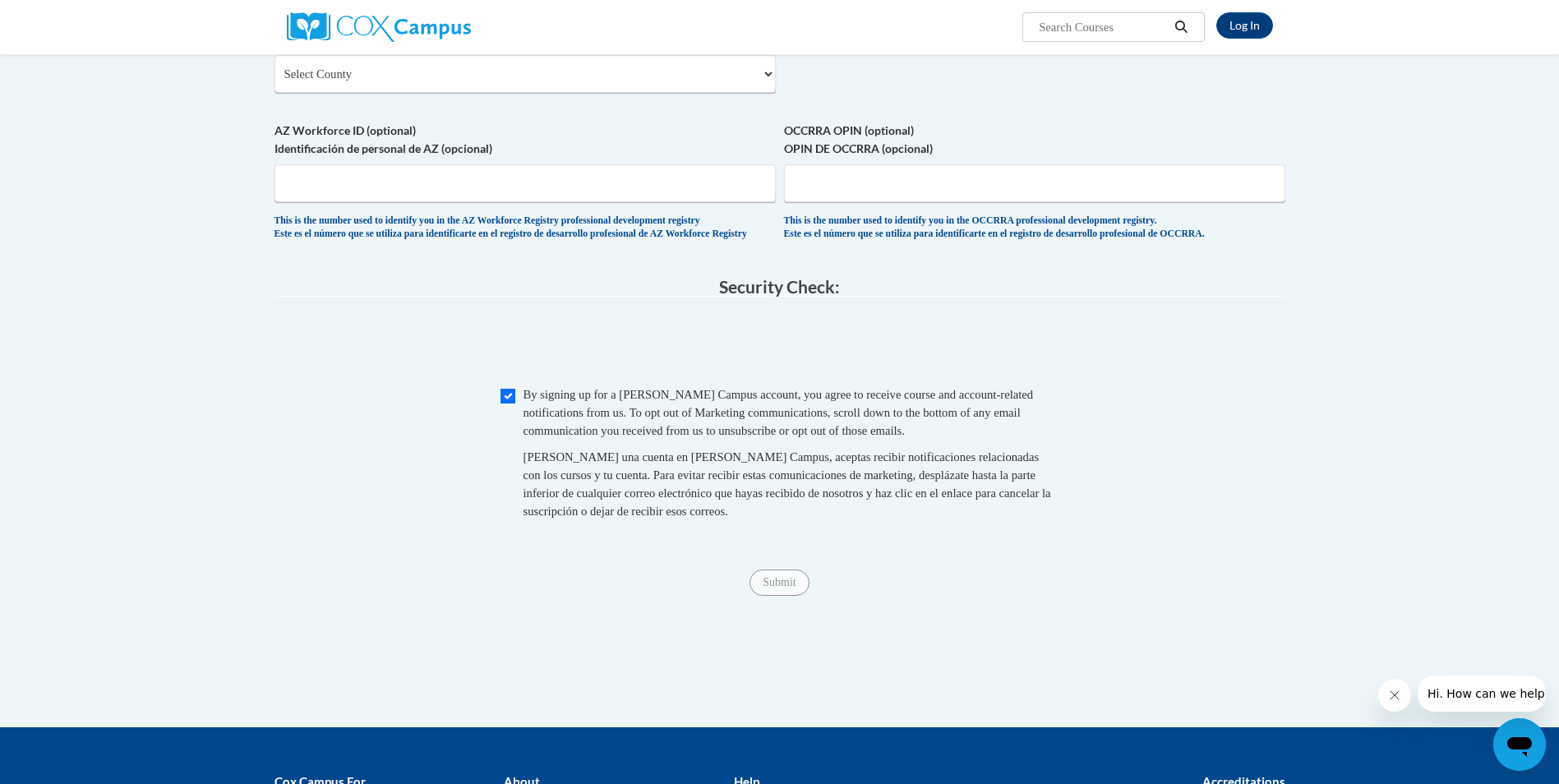
type input "[STREET_ADDRESS]"
click at [786, 596] on input "Submit" at bounding box center [779, 582] width 59 height 26
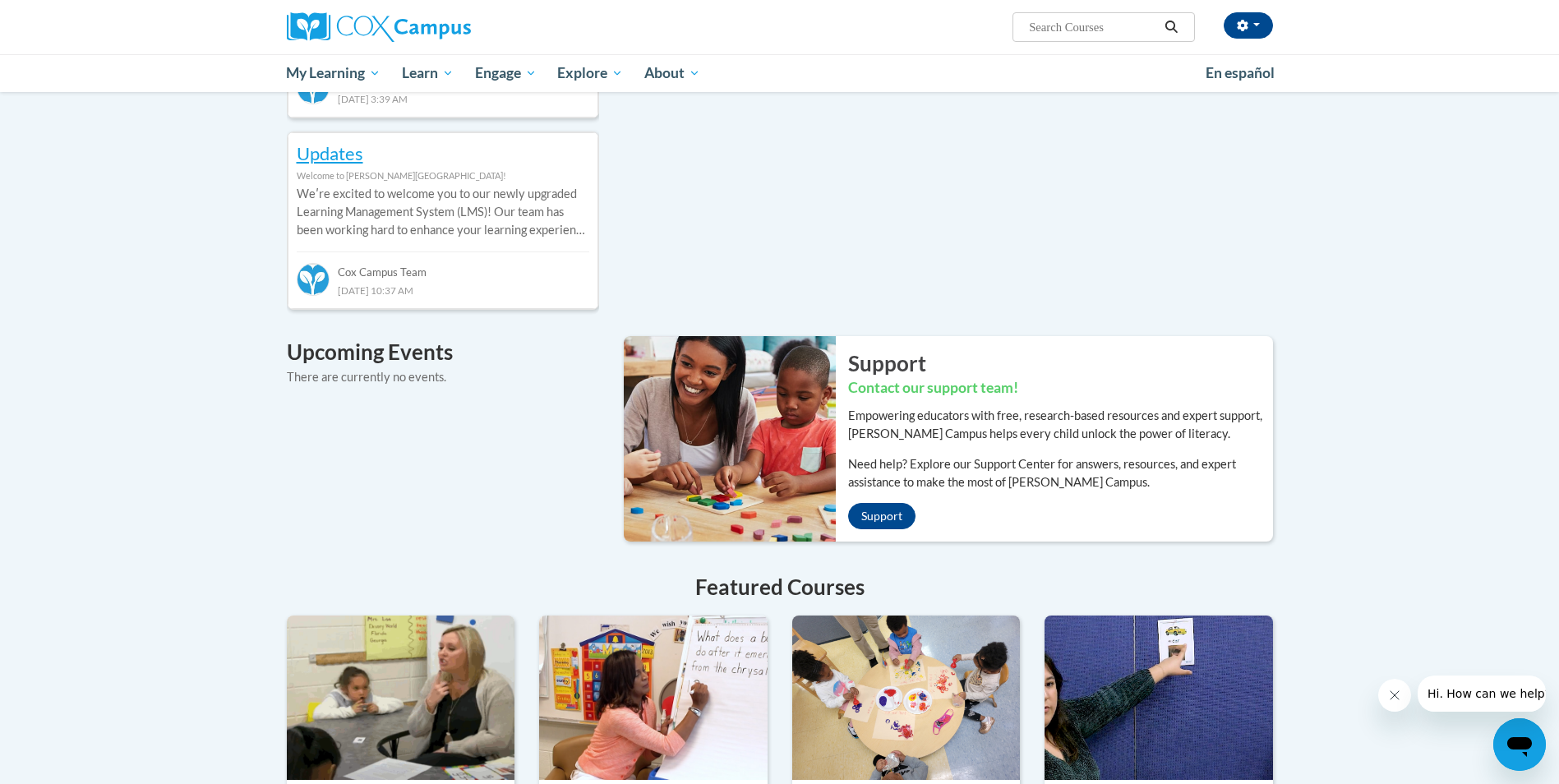
scroll to position [411, 0]
